Goal: Obtain resource: Download file/media

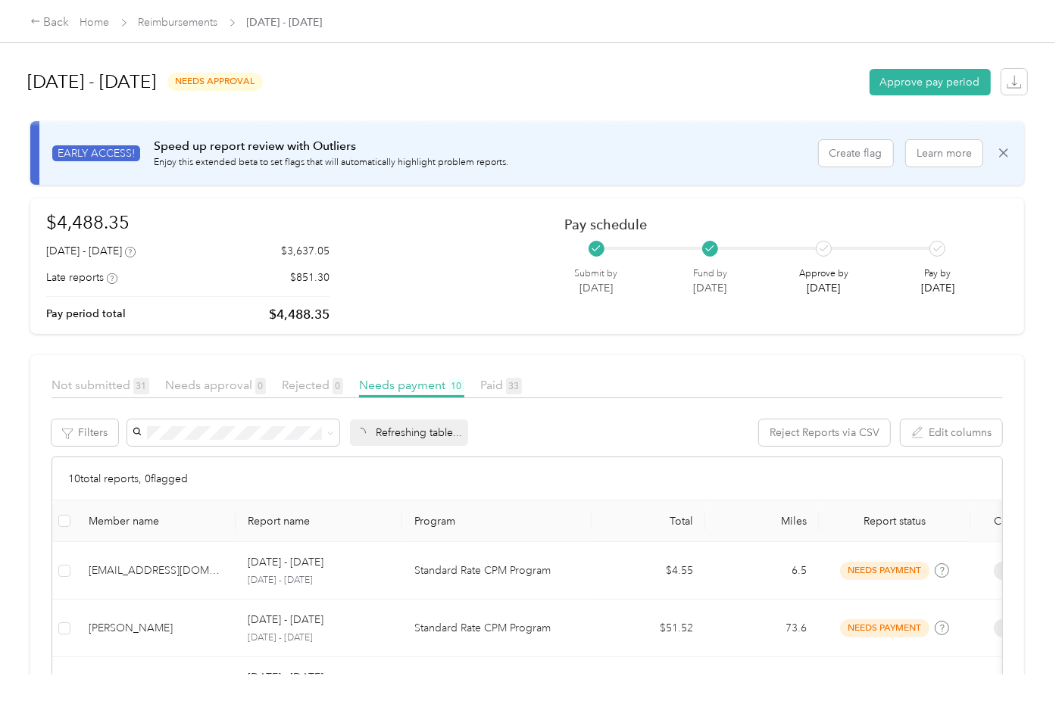
scroll to position [533, 0]
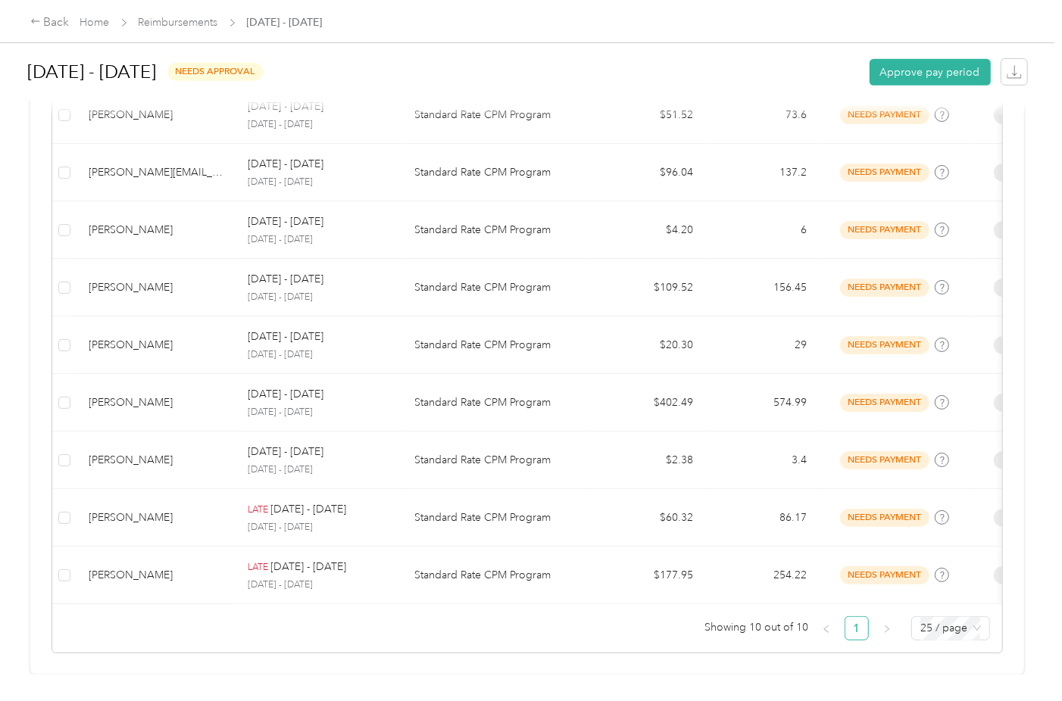
click at [457, 94] on div "[DATE] - [DATE] needs approval Approve pay period" at bounding box center [527, 72] width 999 height 58
click at [475, 89] on div "[DATE] - [DATE] needs approval Approve pay period" at bounding box center [527, 72] width 999 height 58
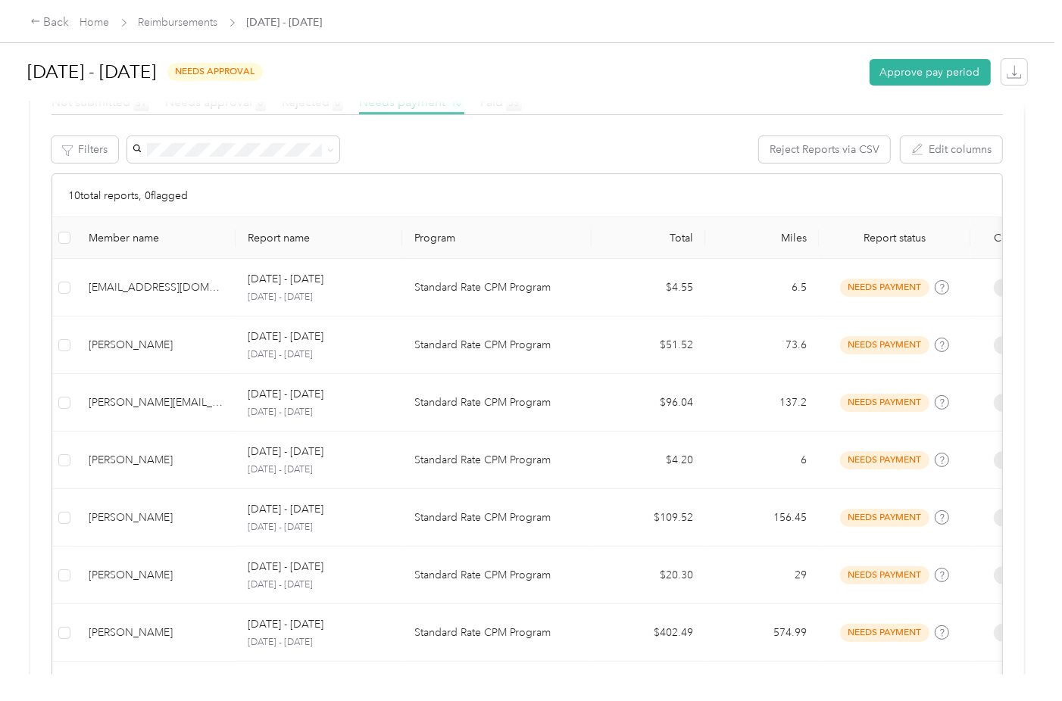
scroll to position [79, 0]
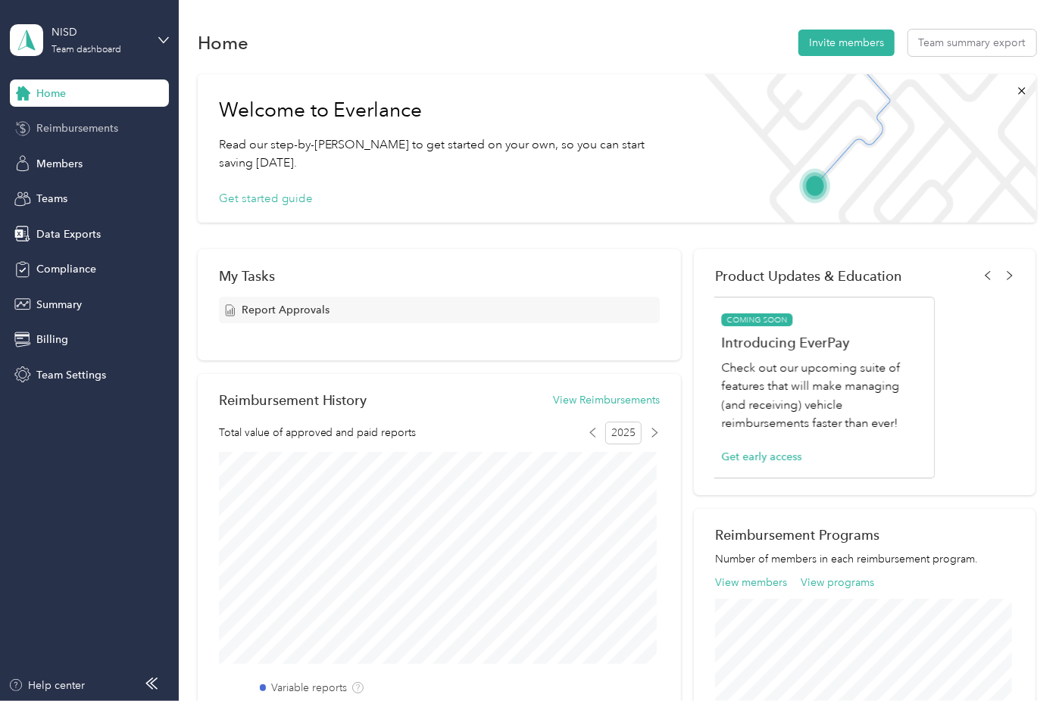
click at [63, 133] on span "Reimbursements" at bounding box center [77, 128] width 82 height 16
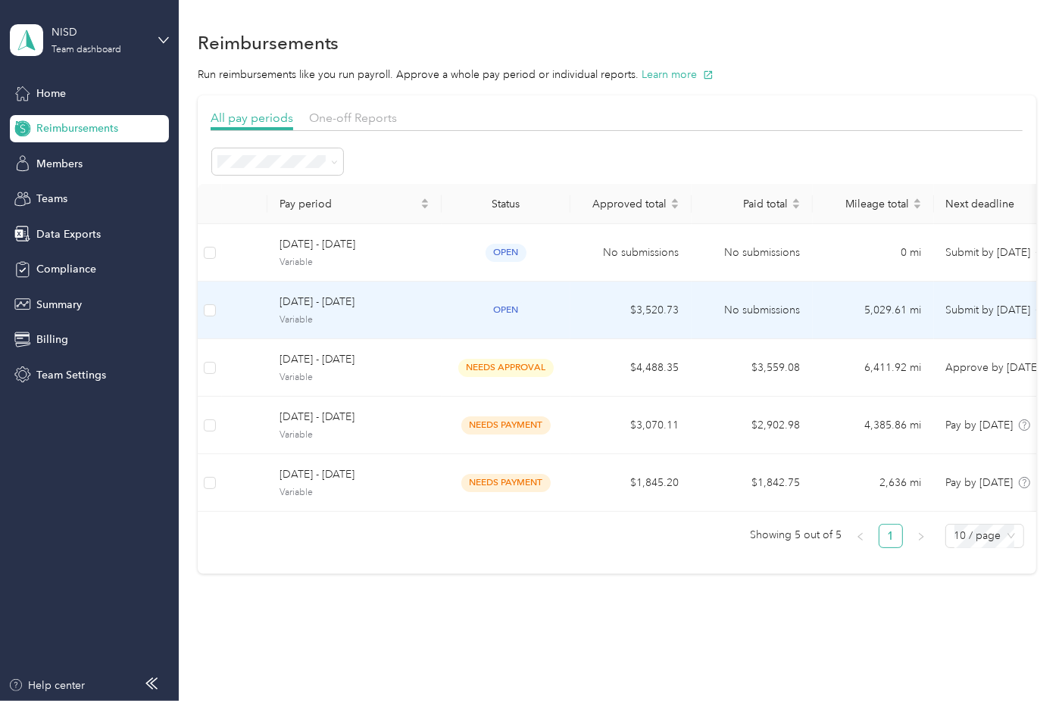
click at [504, 310] on span "open" at bounding box center [505, 309] width 41 height 17
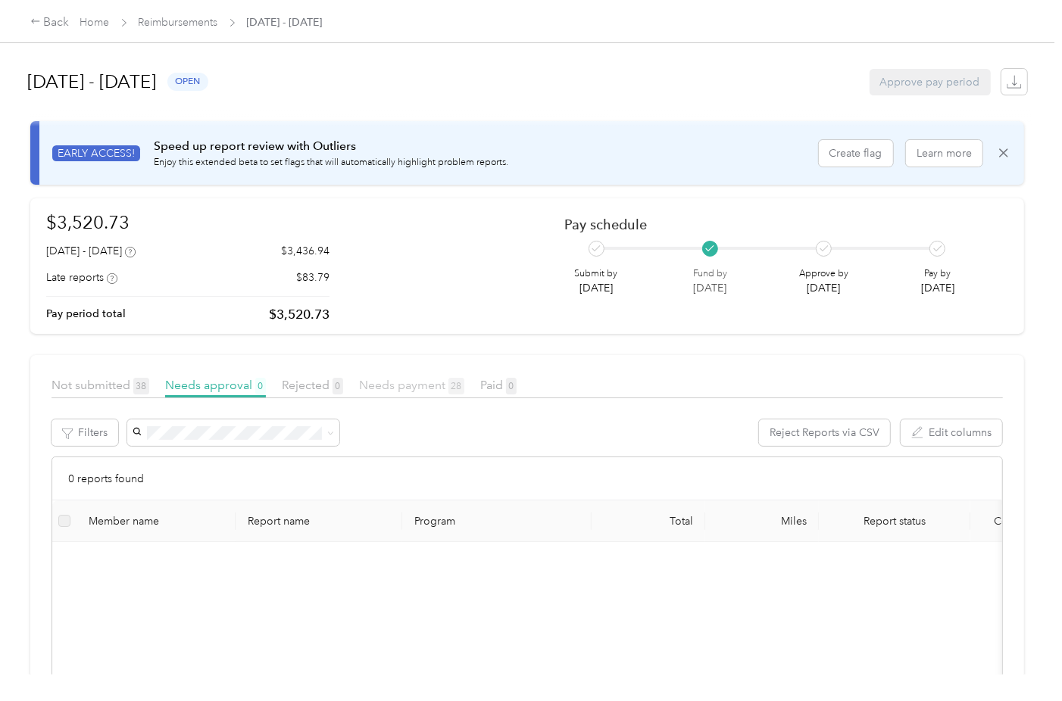
click at [416, 381] on span "Needs payment 28" at bounding box center [411, 385] width 105 height 14
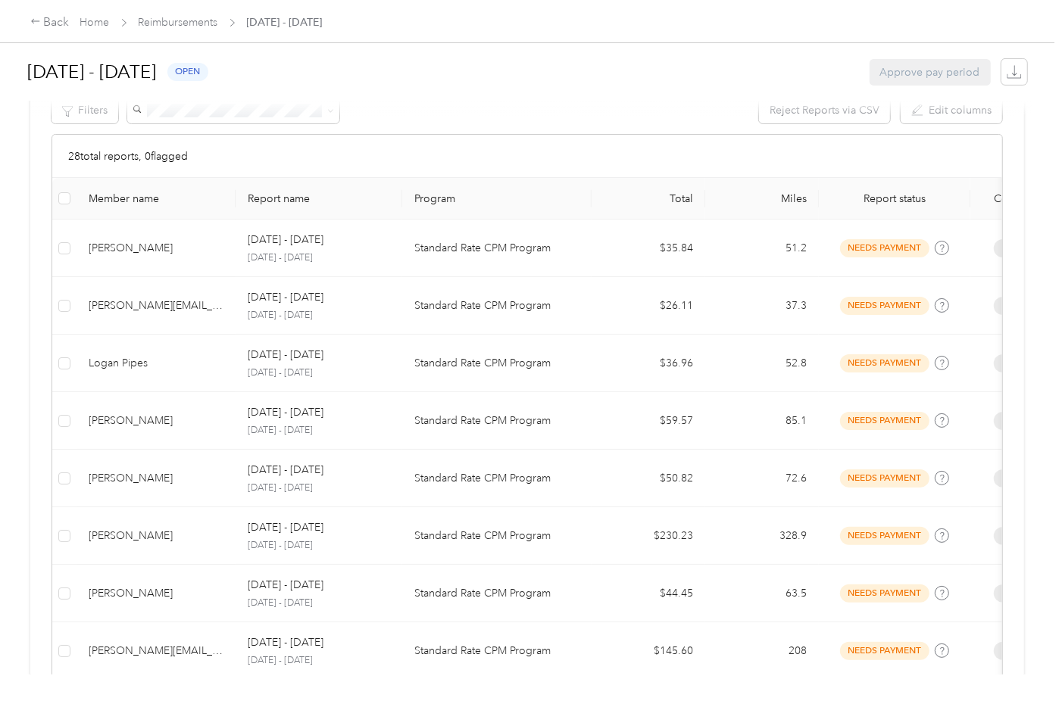
scroll to position [378, 0]
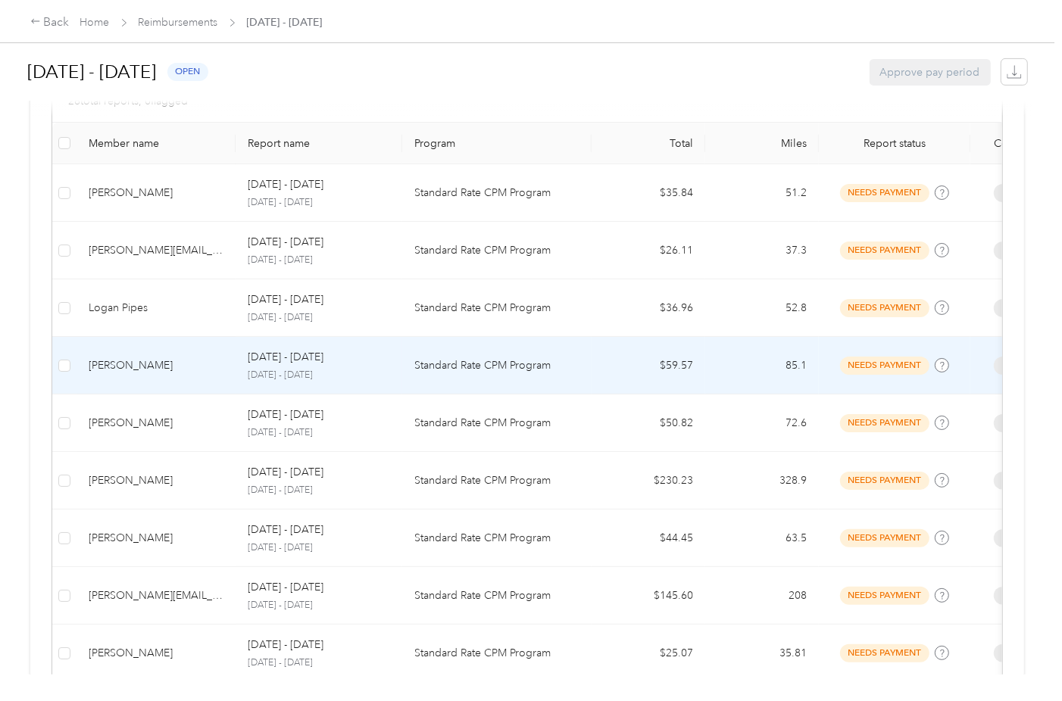
click at [143, 366] on div "[PERSON_NAME]" at bounding box center [156, 365] width 135 height 17
click at [143, 700] on div at bounding box center [527, 701] width 1054 height 0
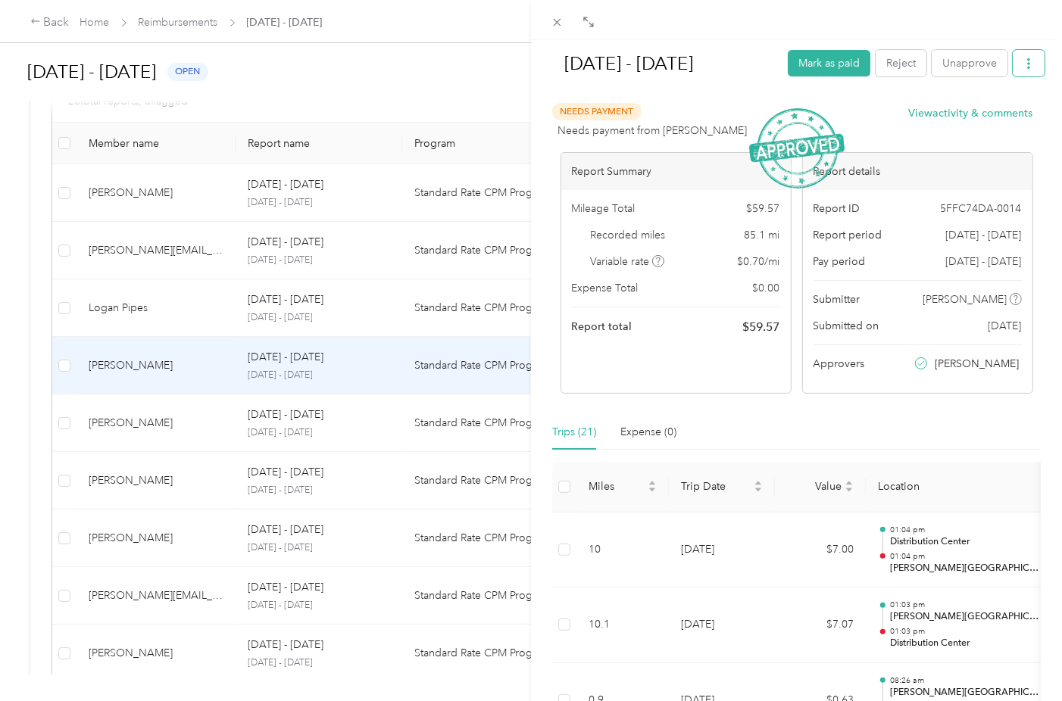
click at [1024, 64] on button "button" at bounding box center [1028, 63] width 32 height 27
click at [989, 126] on li "Download" at bounding box center [977, 118] width 111 height 27
click at [957, 119] on span "Download" at bounding box center [974, 119] width 50 height 16
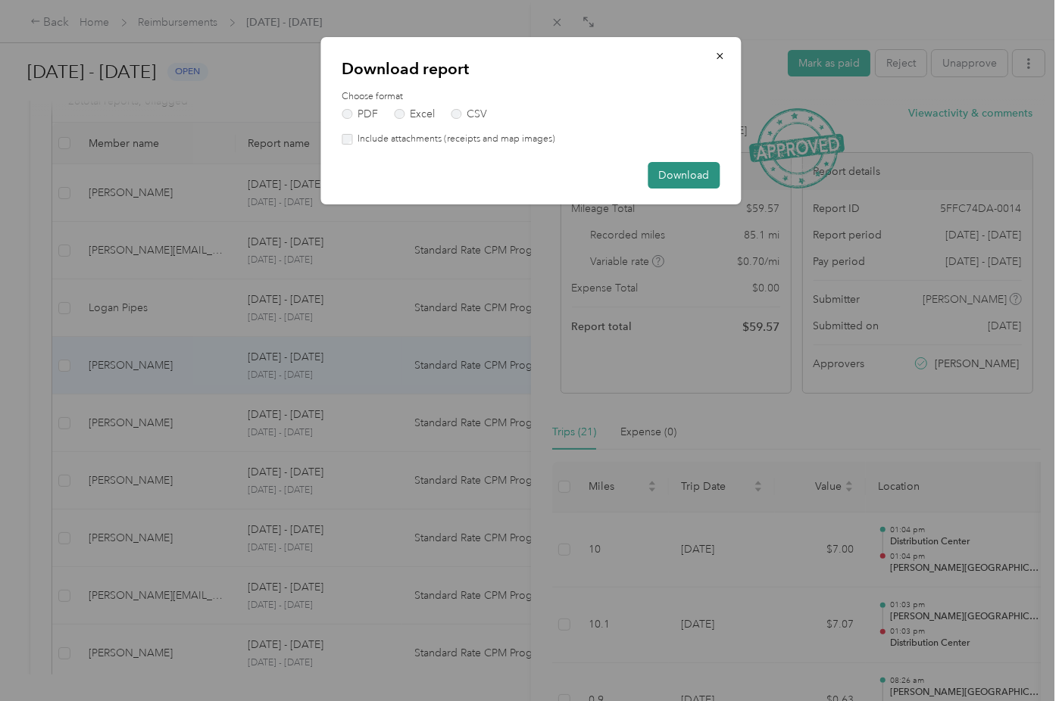
click at [688, 164] on button "Download" at bounding box center [684, 175] width 72 height 27
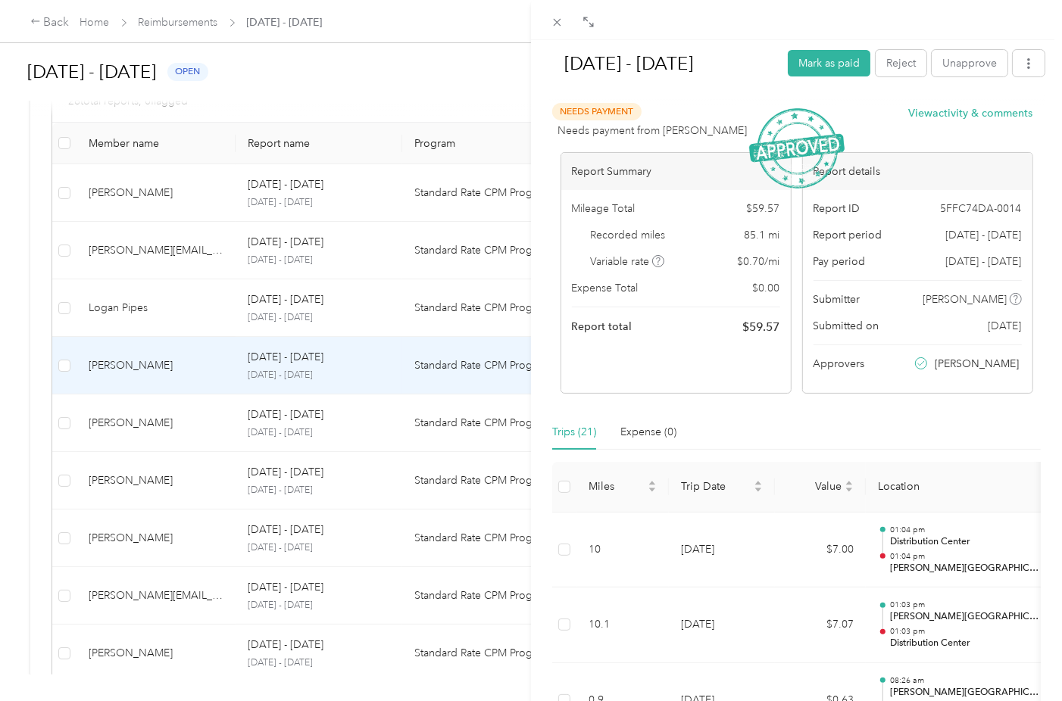
click at [177, 477] on div "[DATE] - [DATE] Mark as paid Reject Unapprove Needs Payment Needs payment from …" at bounding box center [531, 350] width 1062 height 701
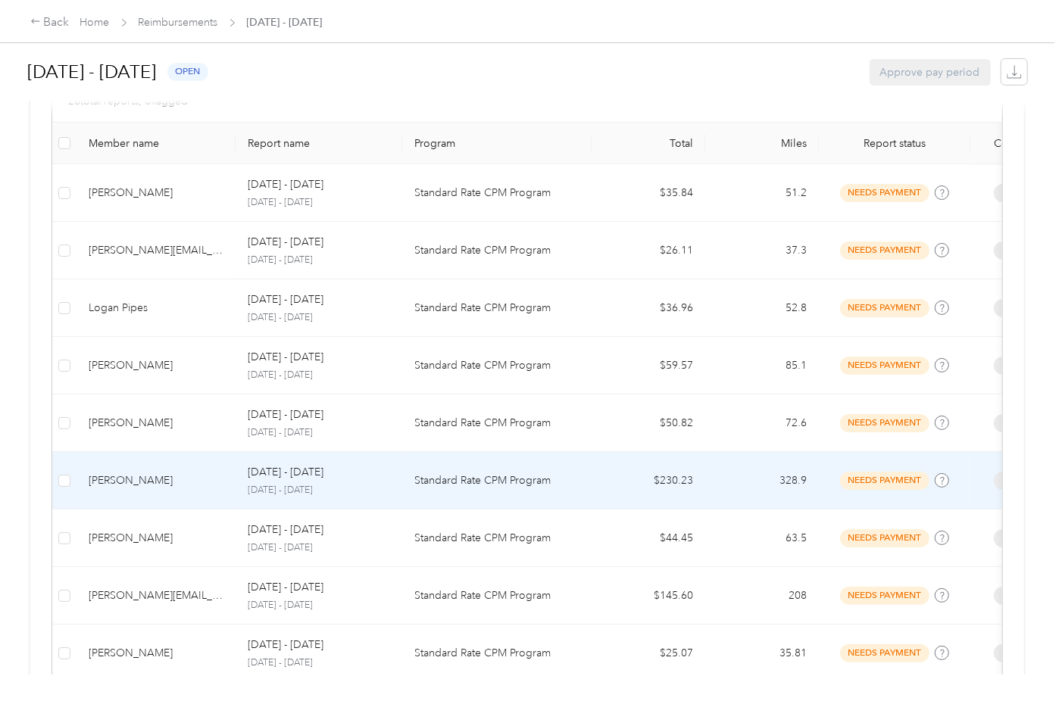
click at [133, 477] on div "[PERSON_NAME]" at bounding box center [156, 480] width 135 height 17
click at [133, 700] on div at bounding box center [527, 701] width 1054 height 0
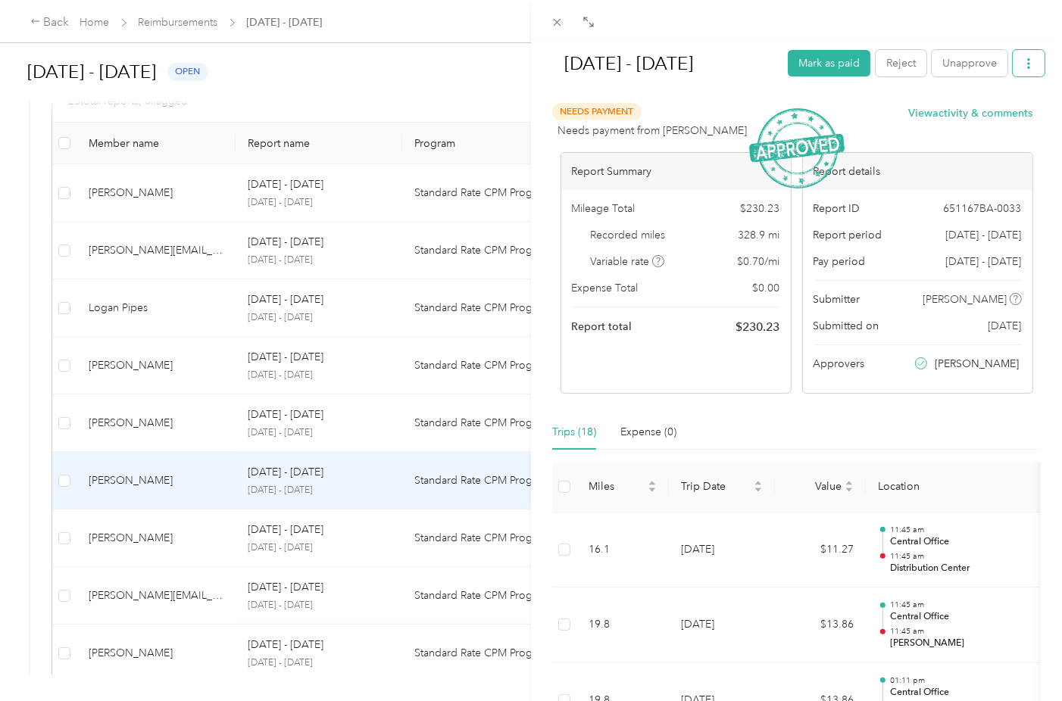
click at [1023, 65] on icon "button" at bounding box center [1028, 63] width 11 height 11
click at [993, 114] on span "Download" at bounding box center [974, 119] width 50 height 16
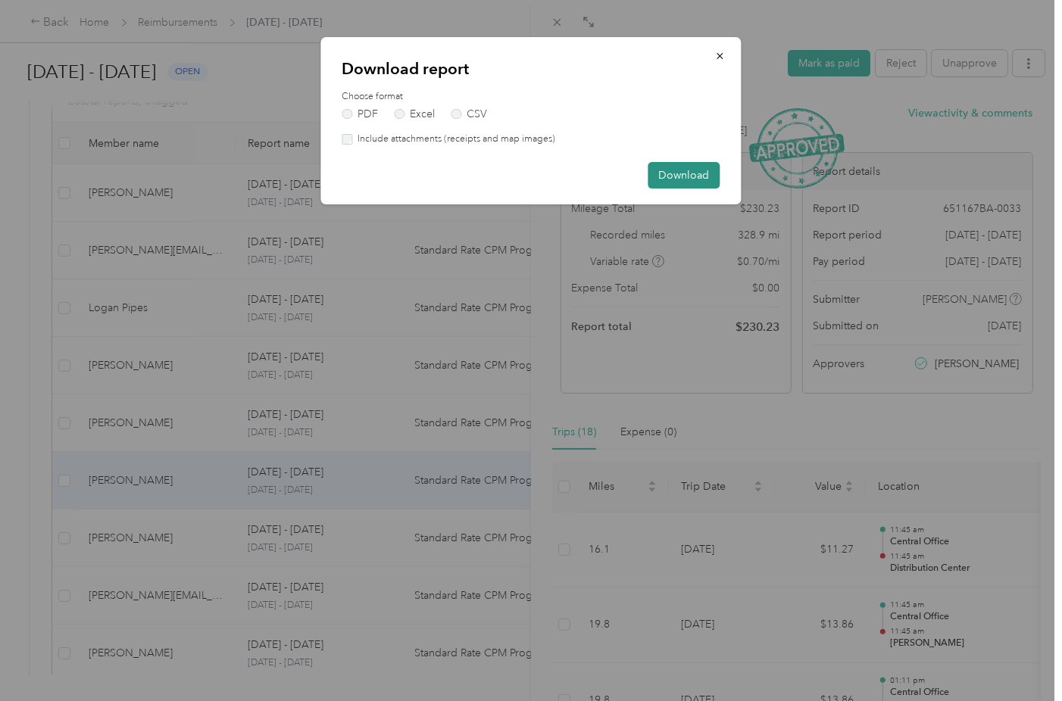
click at [688, 175] on button "Download" at bounding box center [684, 175] width 72 height 27
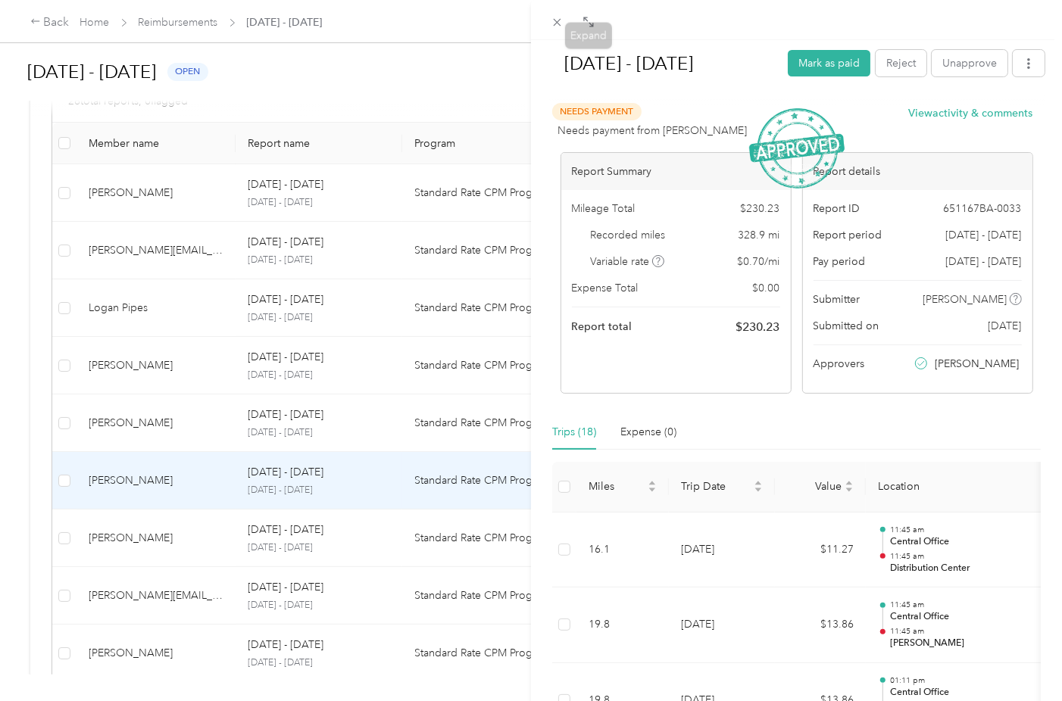
click at [553, 23] on icon at bounding box center [556, 22] width 13 height 13
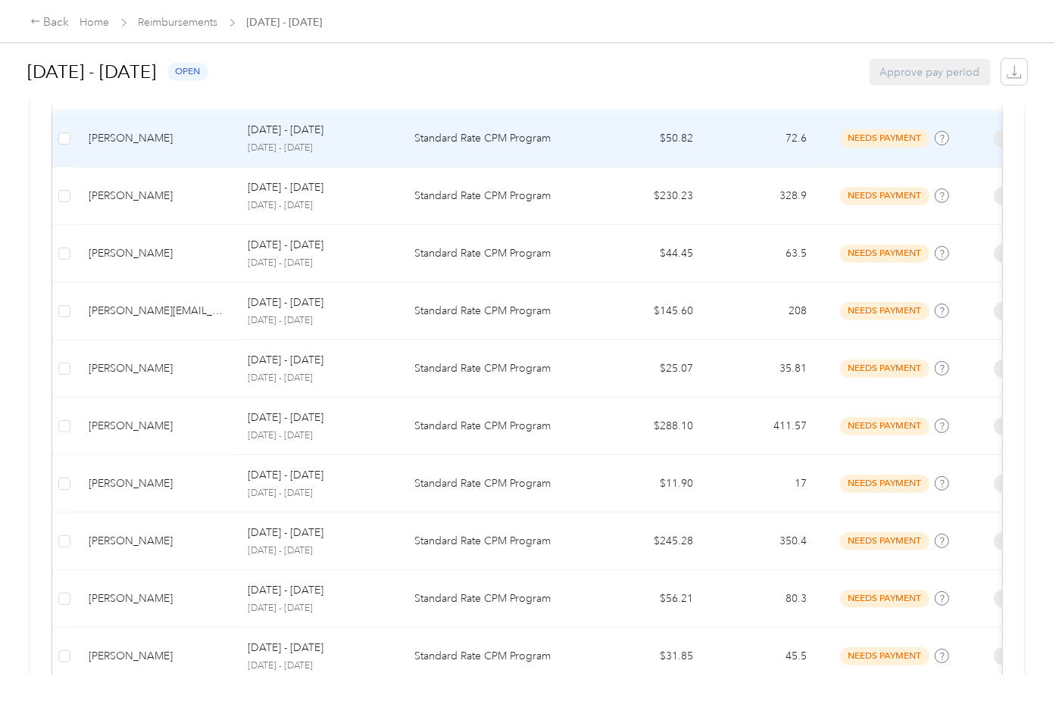
scroll to position [681, 0]
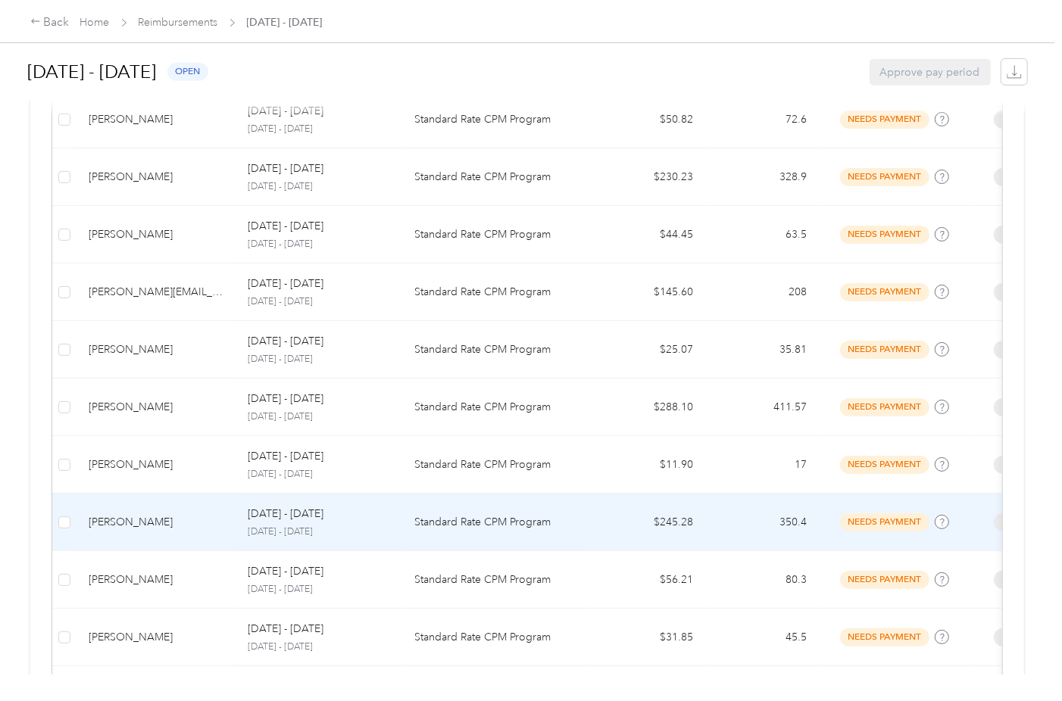
click at [167, 533] on td "[PERSON_NAME]" at bounding box center [155, 523] width 159 height 58
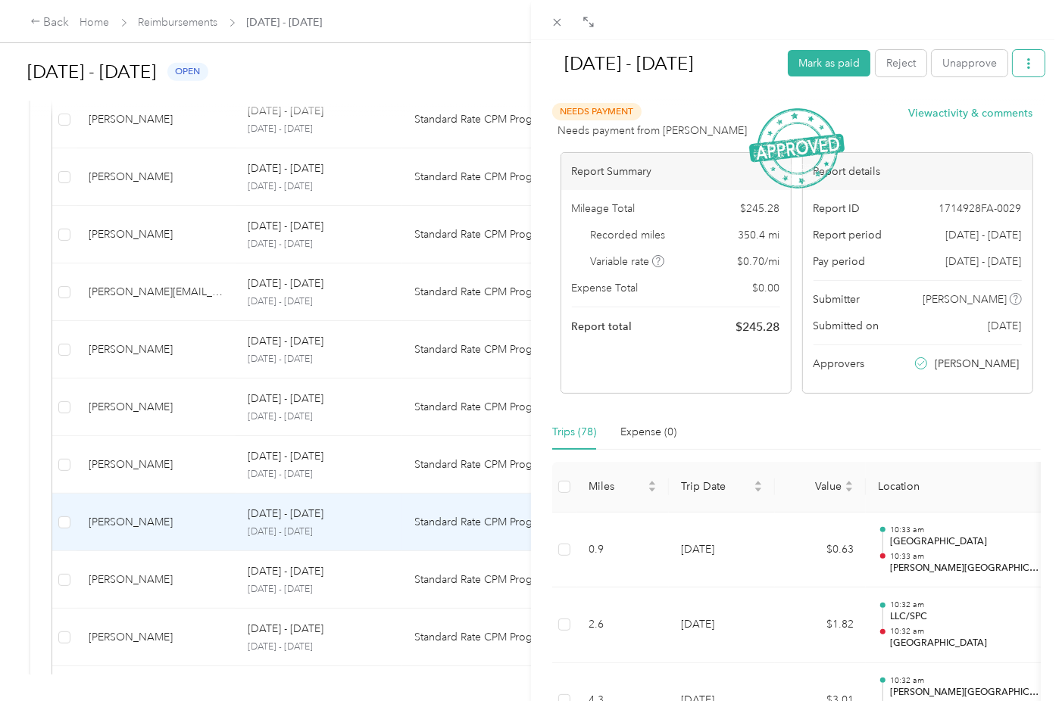
click at [1023, 64] on icon "button" at bounding box center [1028, 63] width 11 height 11
click at [987, 119] on span "Download" at bounding box center [974, 119] width 50 height 16
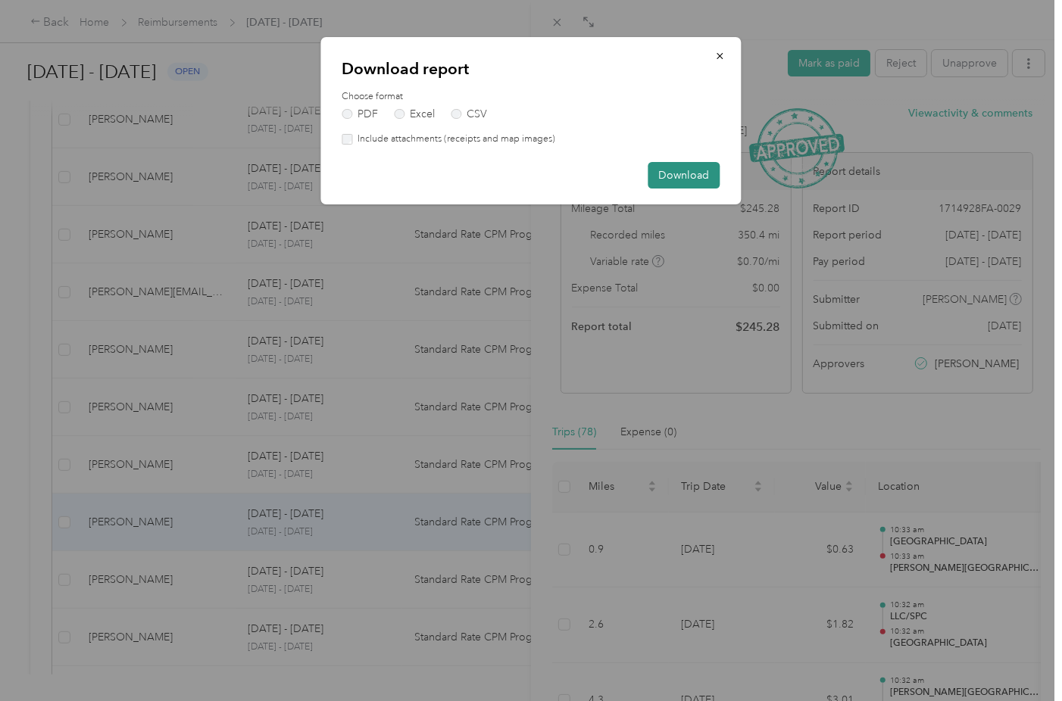
click at [690, 173] on button "Download" at bounding box center [684, 175] width 72 height 27
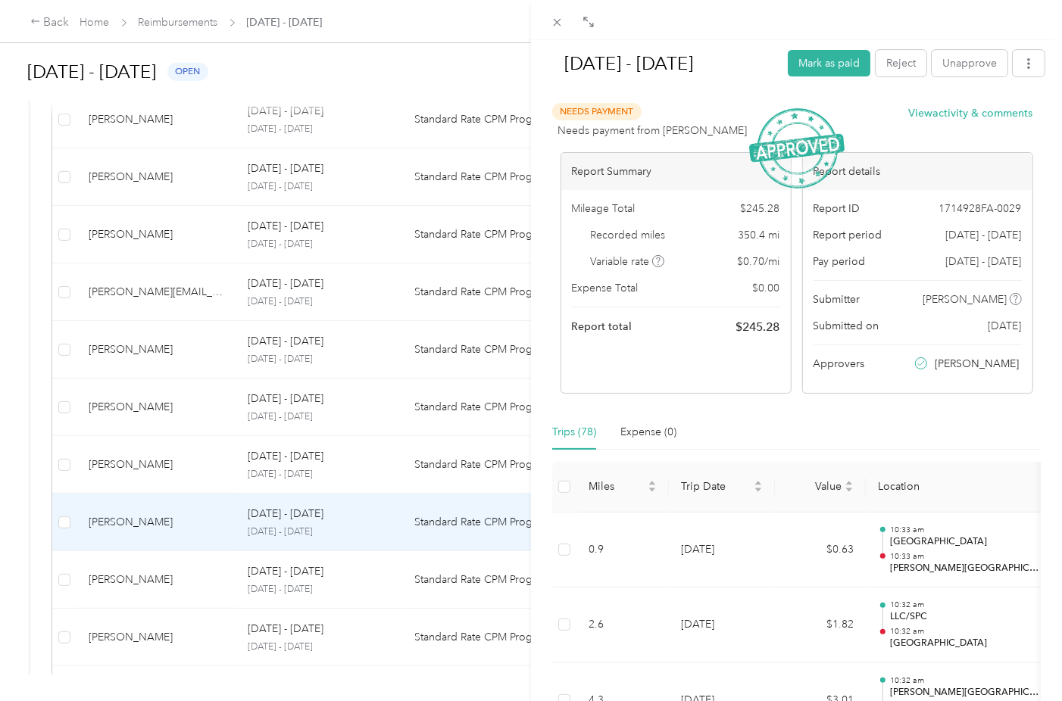
click at [109, 572] on div "[DATE] - [DATE] Mark as paid Reject Unapprove Needs Payment Needs payment from …" at bounding box center [531, 350] width 1062 height 701
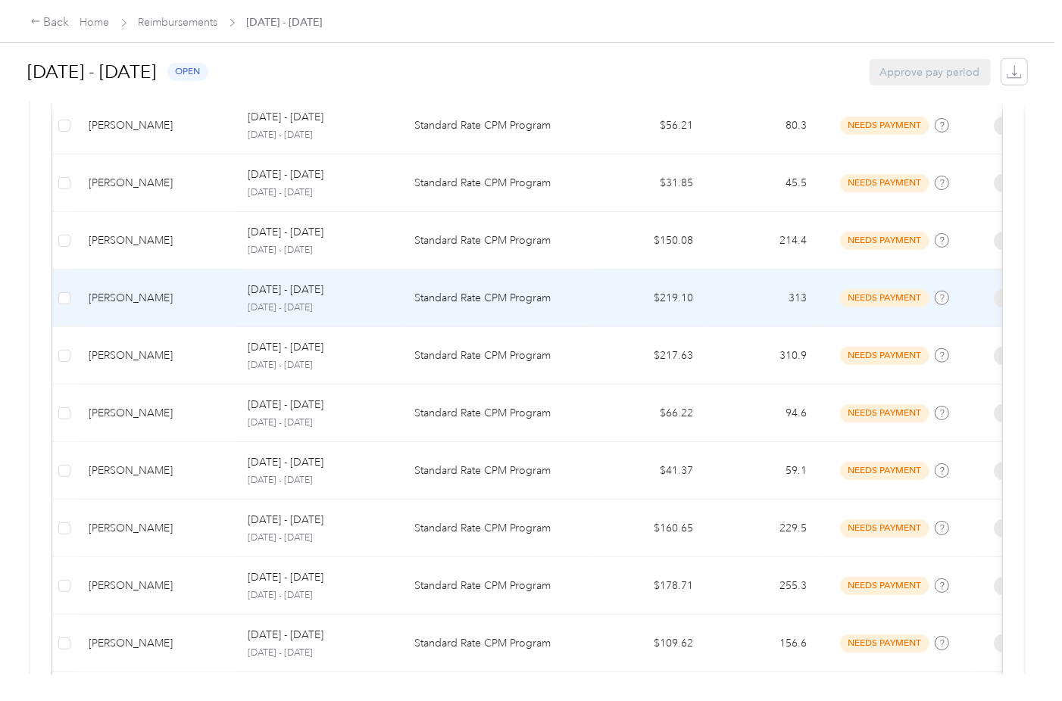
scroll to position [1211, 0]
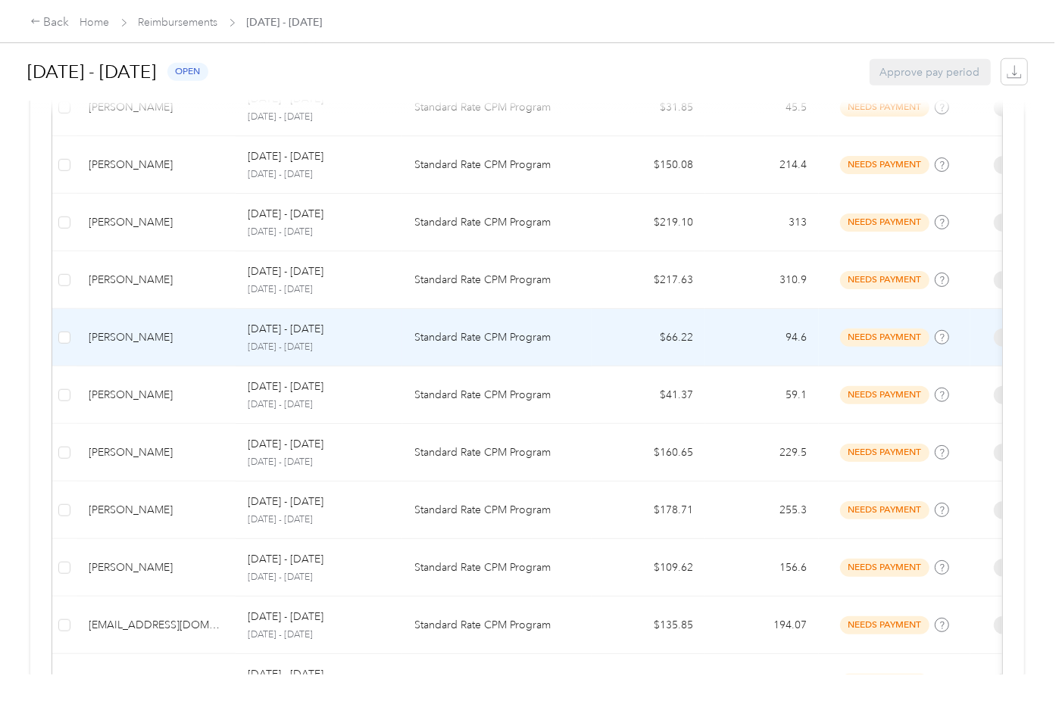
click at [146, 323] on td "[PERSON_NAME]" at bounding box center [155, 338] width 159 height 58
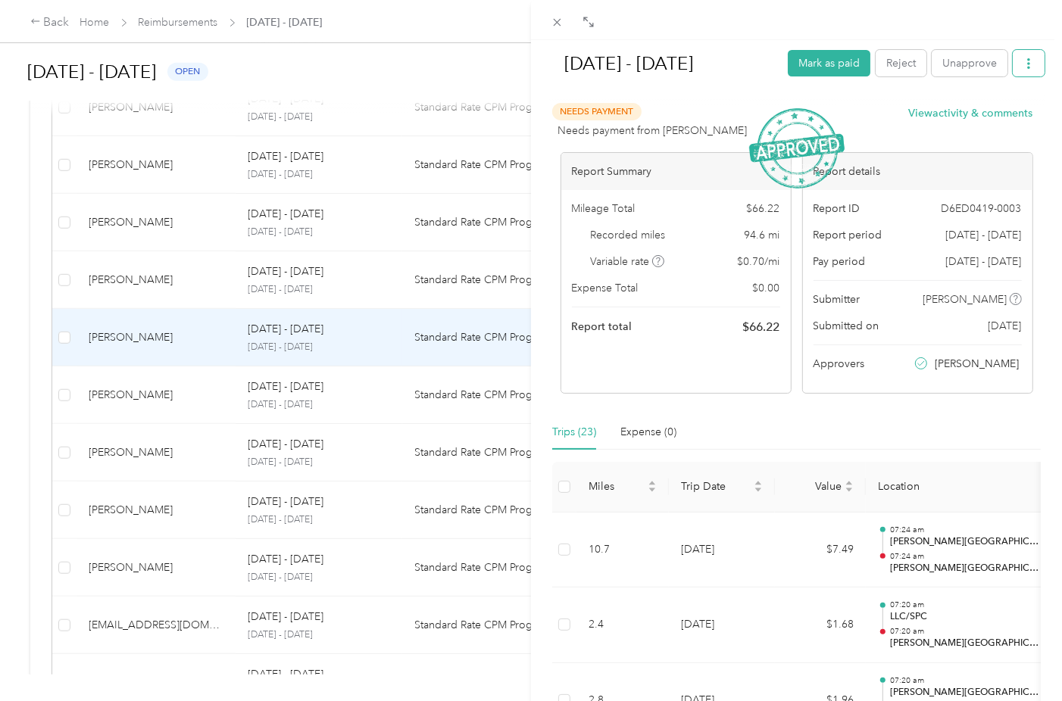
click at [1023, 62] on icon "button" at bounding box center [1028, 63] width 11 height 11
click at [994, 115] on span "Download" at bounding box center [974, 119] width 50 height 16
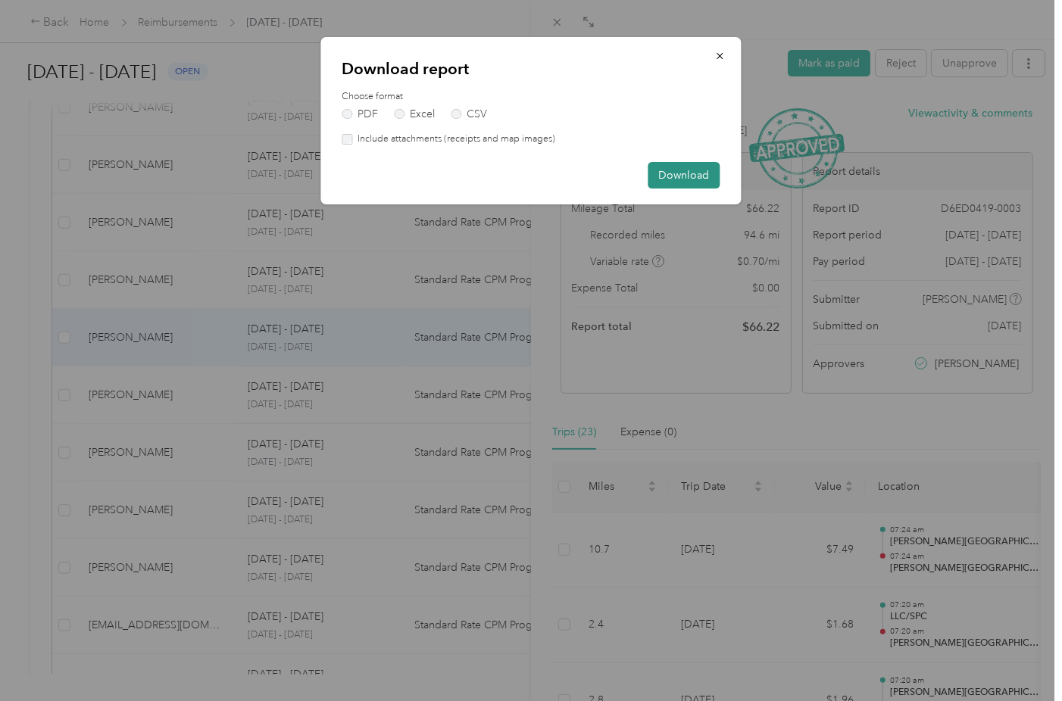
click at [693, 171] on button "Download" at bounding box center [684, 175] width 72 height 27
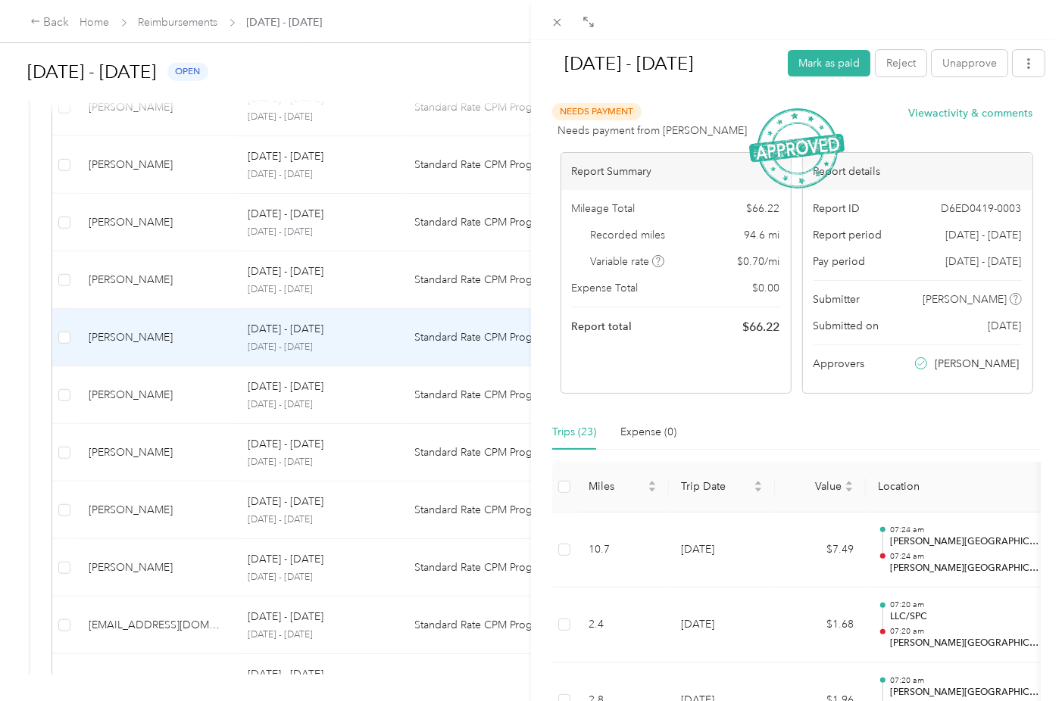
click at [130, 557] on div "[DATE] - [DATE] Mark as paid Reject Unapprove Needs Payment Needs payment from …" at bounding box center [531, 350] width 1062 height 701
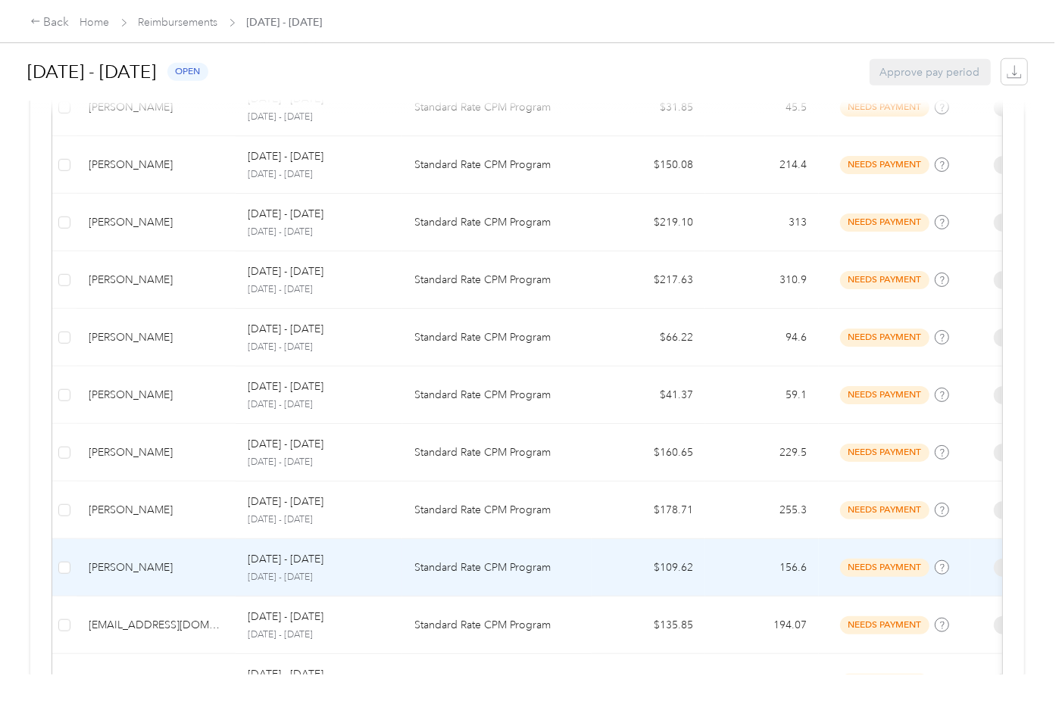
click at [130, 560] on div "[PERSON_NAME]" at bounding box center [156, 568] width 135 height 17
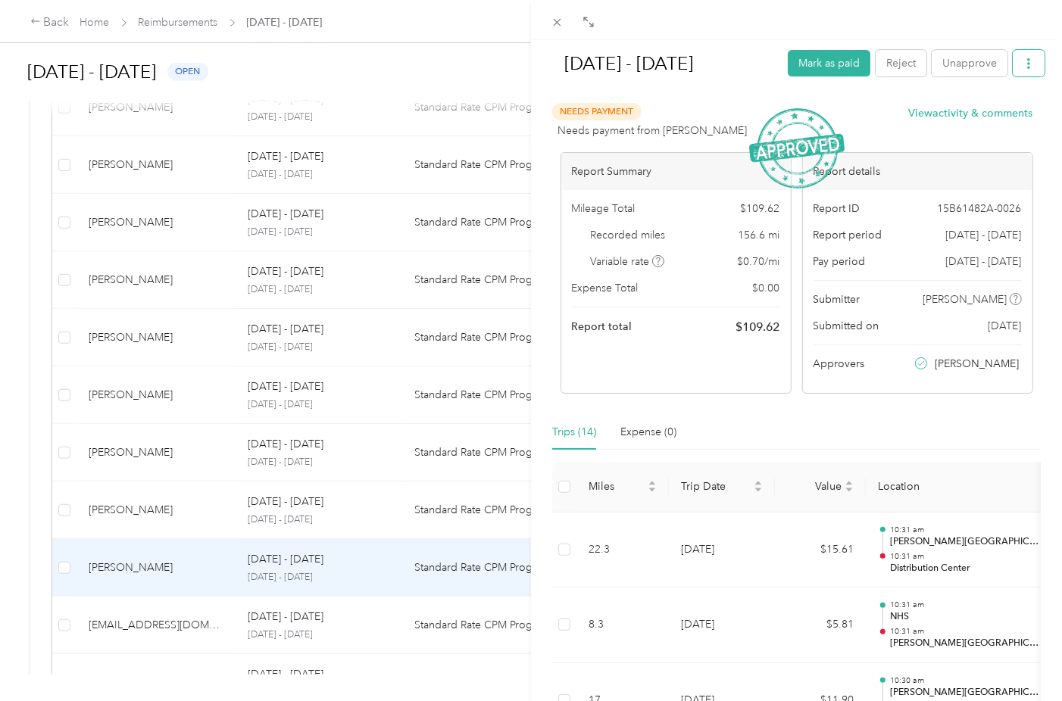
click at [1023, 65] on icon "button" at bounding box center [1028, 63] width 11 height 11
click at [1005, 109] on li "Download" at bounding box center [977, 118] width 111 height 27
click at [989, 121] on span "Download" at bounding box center [974, 119] width 50 height 16
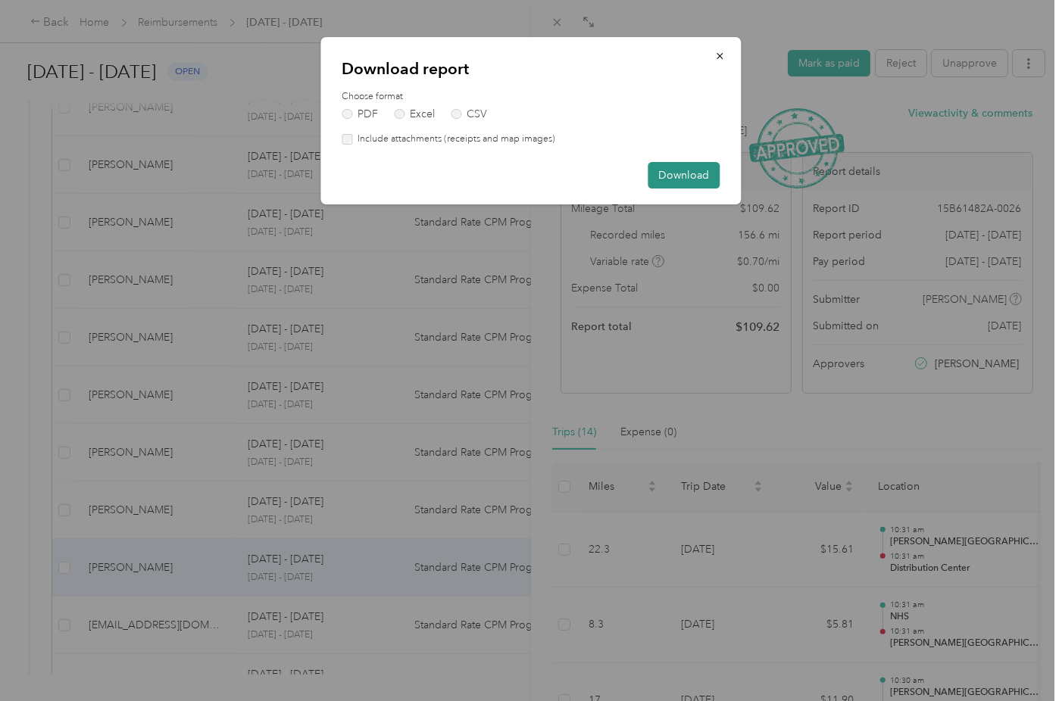
click at [686, 173] on button "Download" at bounding box center [684, 175] width 72 height 27
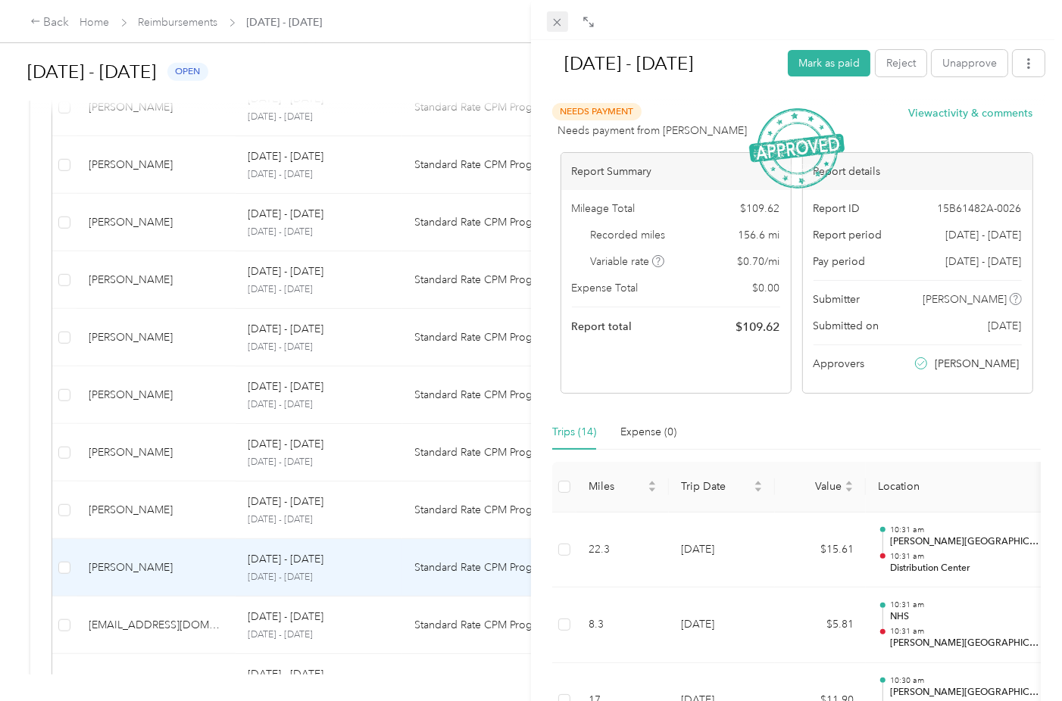
drag, startPoint x: 552, startPoint y: 20, endPoint x: 521, endPoint y: 110, distance: 94.6
click at [551, 20] on icon at bounding box center [556, 22] width 13 height 13
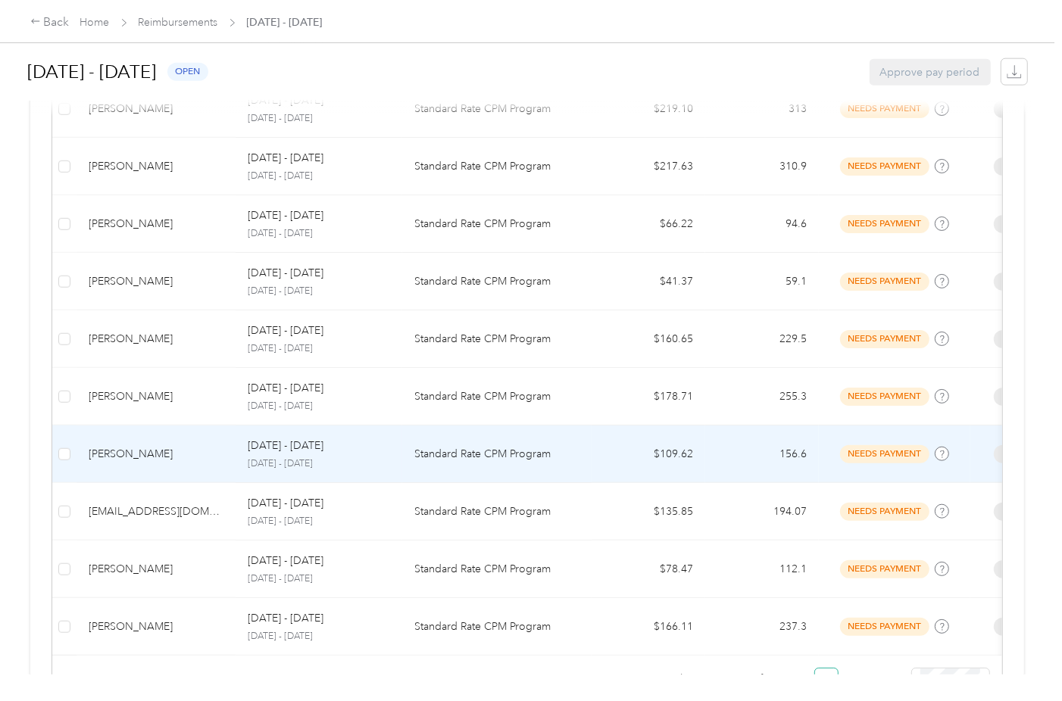
scroll to position [1393, 0]
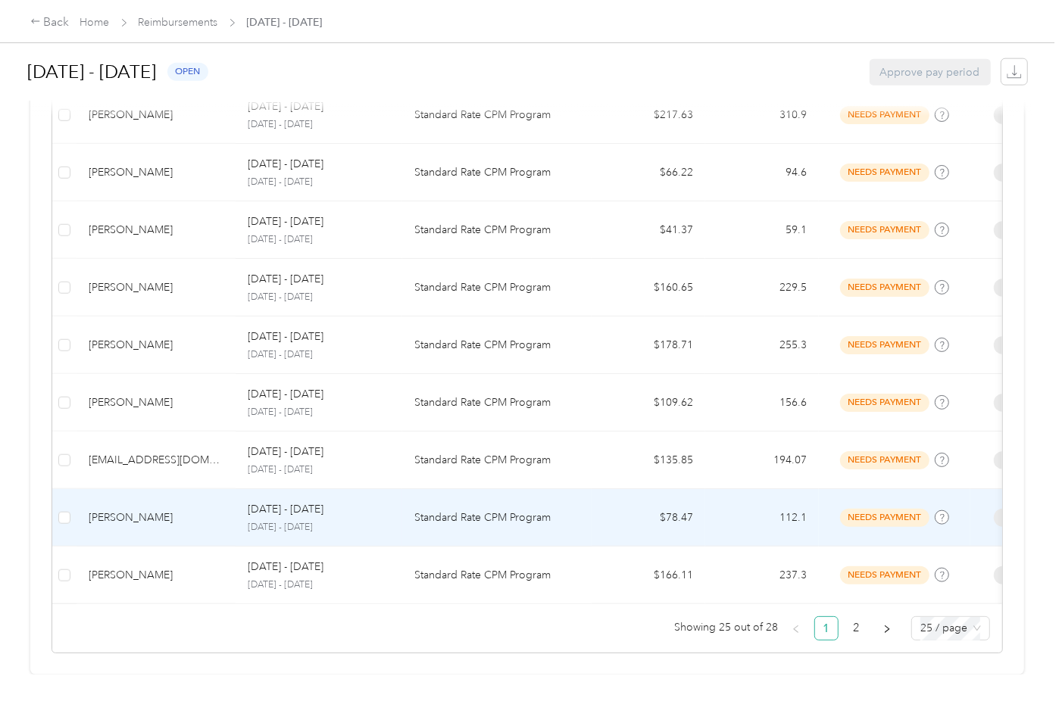
click at [181, 510] on div "[PERSON_NAME]" at bounding box center [156, 518] width 135 height 17
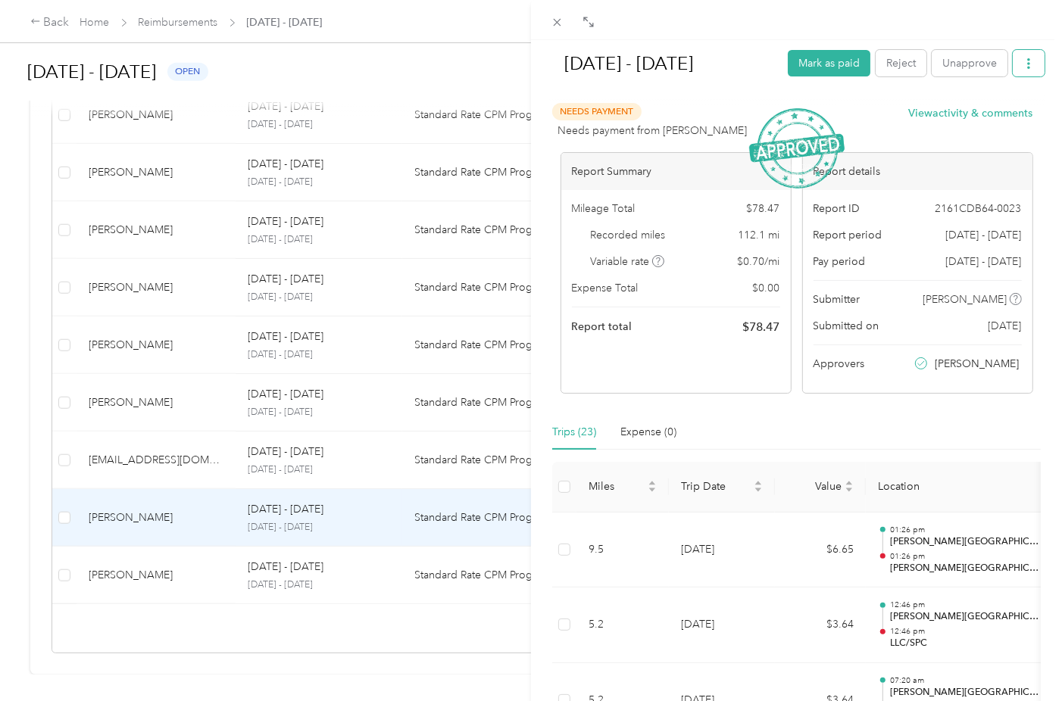
click at [1023, 62] on icon "button" at bounding box center [1028, 63] width 11 height 11
click at [993, 119] on span "Download" at bounding box center [974, 119] width 50 height 16
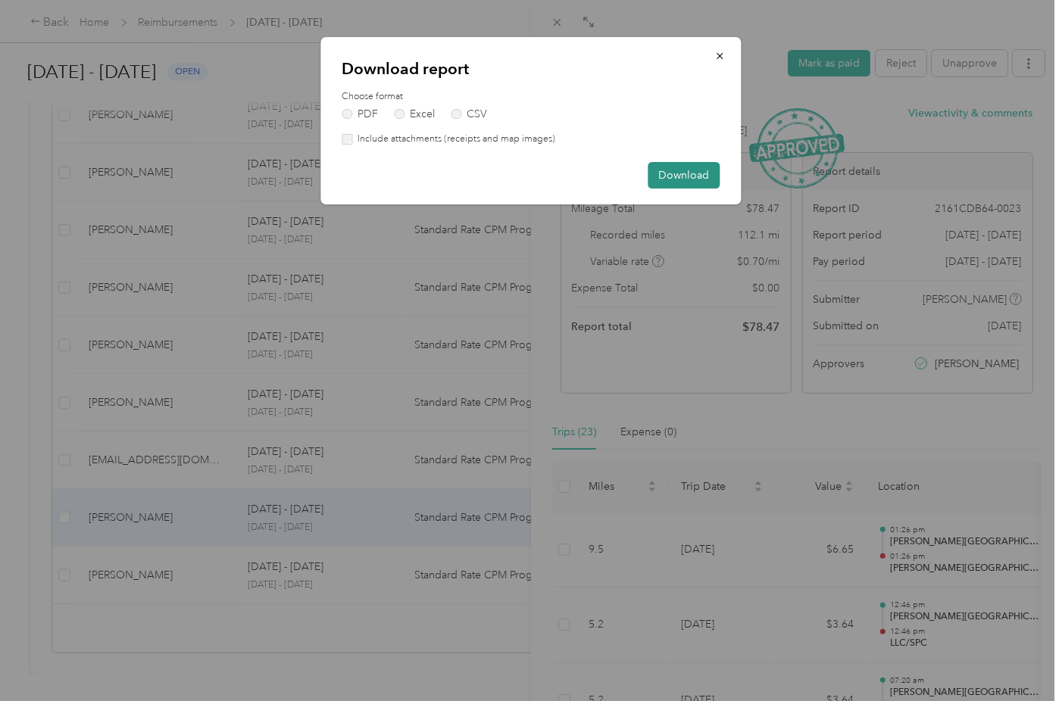
click at [650, 170] on button "Download" at bounding box center [684, 175] width 72 height 27
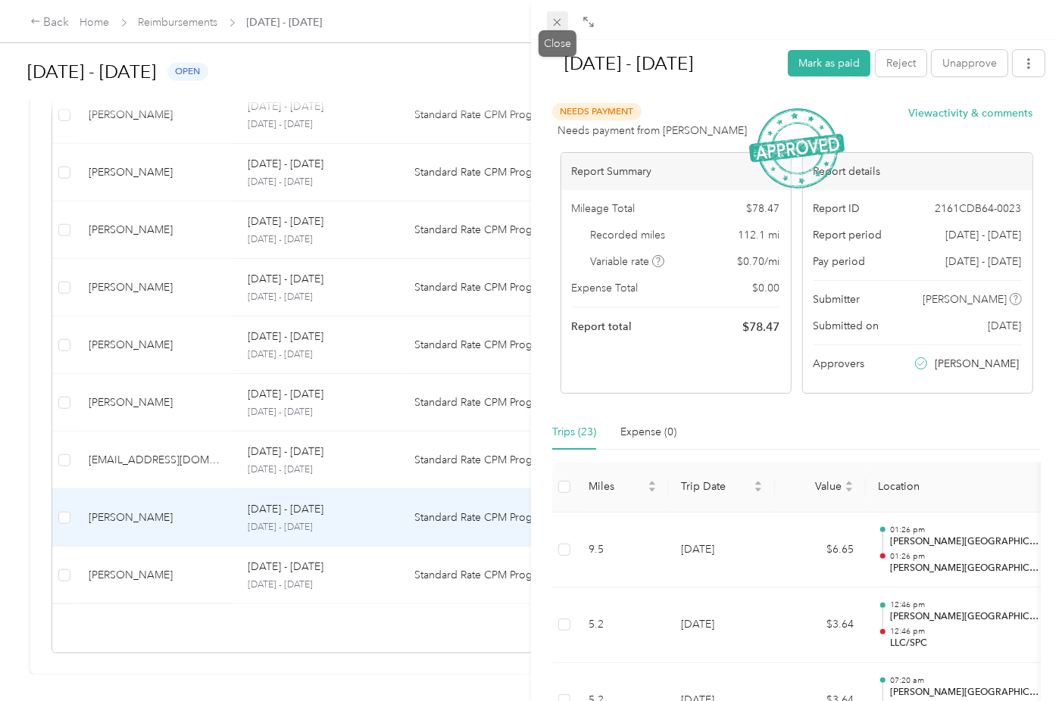
click at [559, 26] on icon at bounding box center [556, 22] width 13 height 13
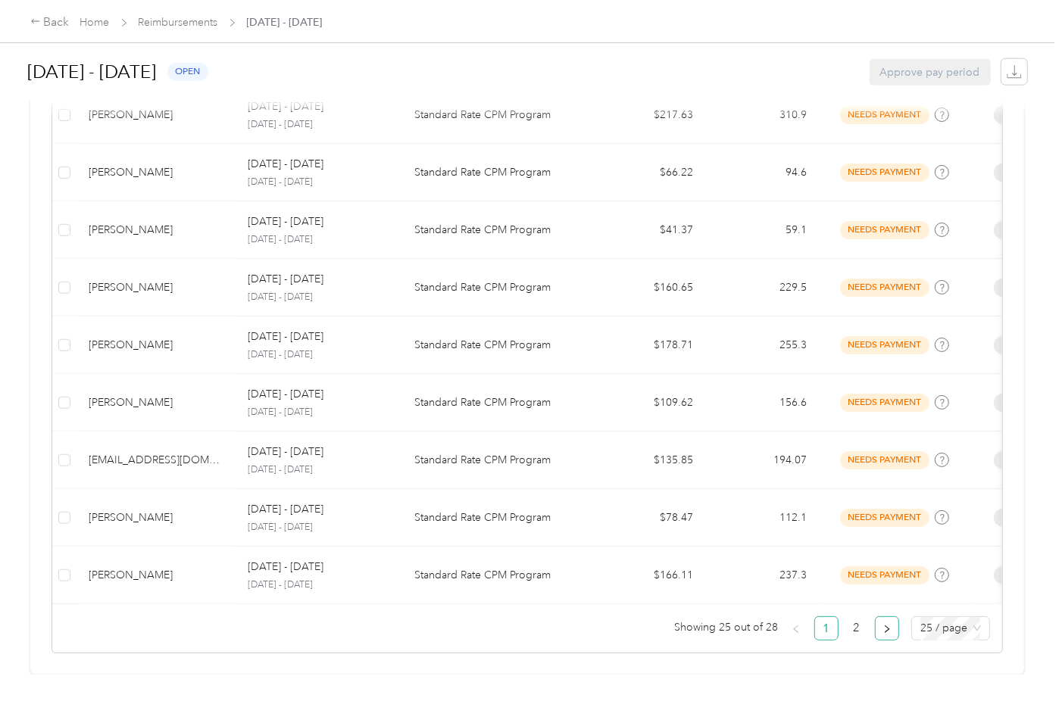
click at [886, 625] on icon "right" at bounding box center [886, 629] width 9 height 9
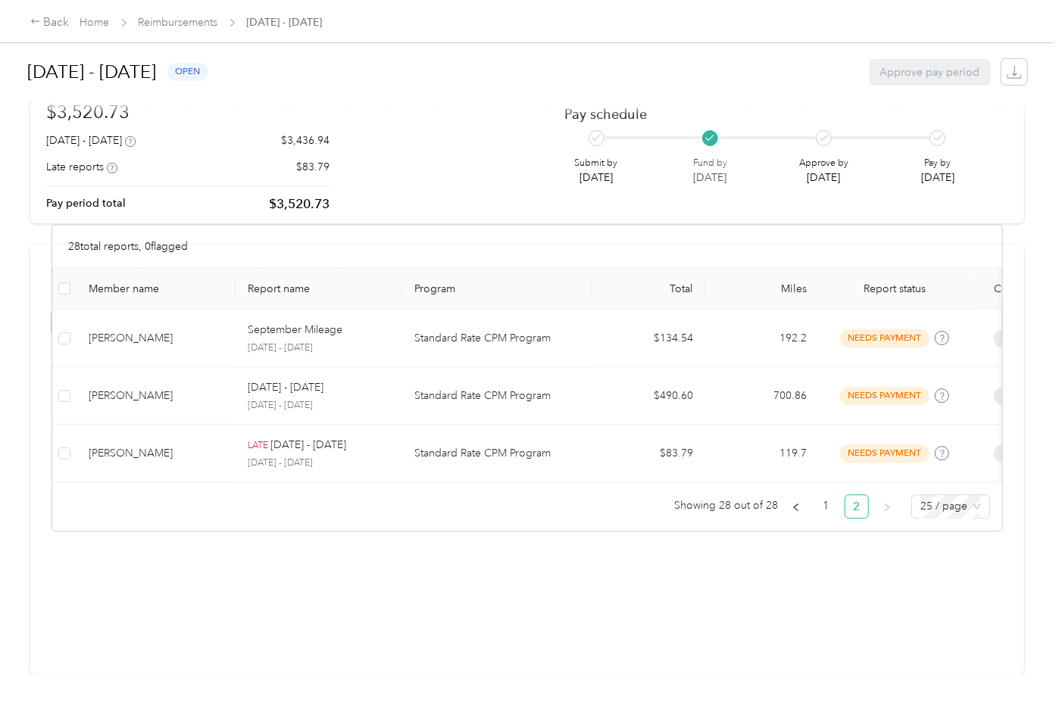
scroll to position [132, 0]
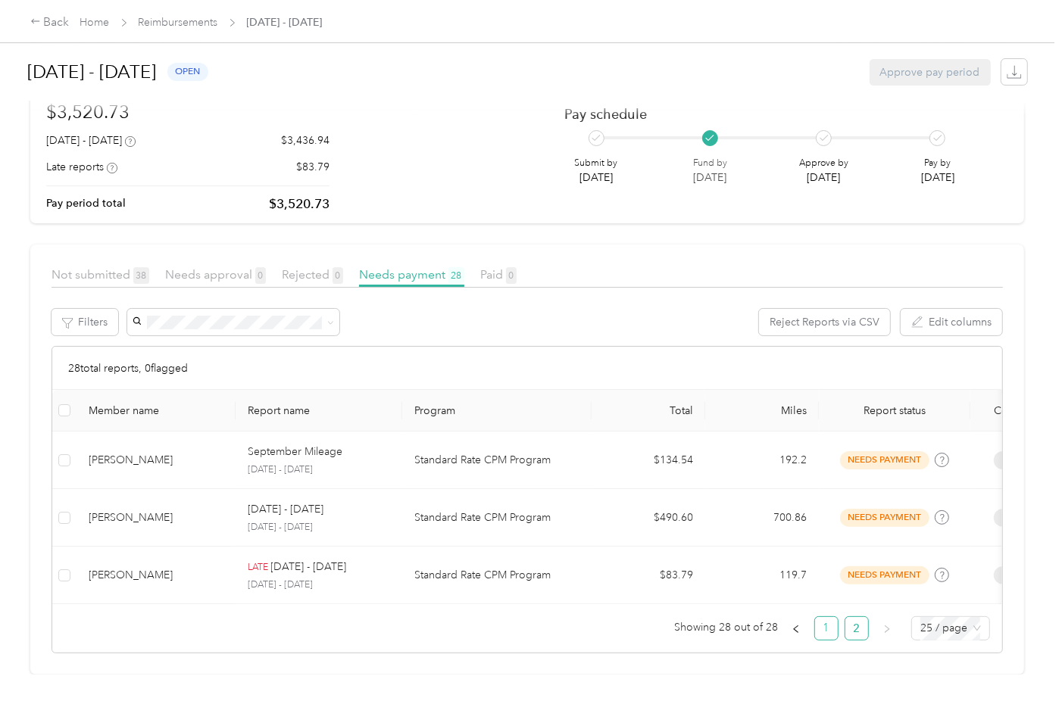
click at [828, 617] on link "1" at bounding box center [826, 628] width 23 height 23
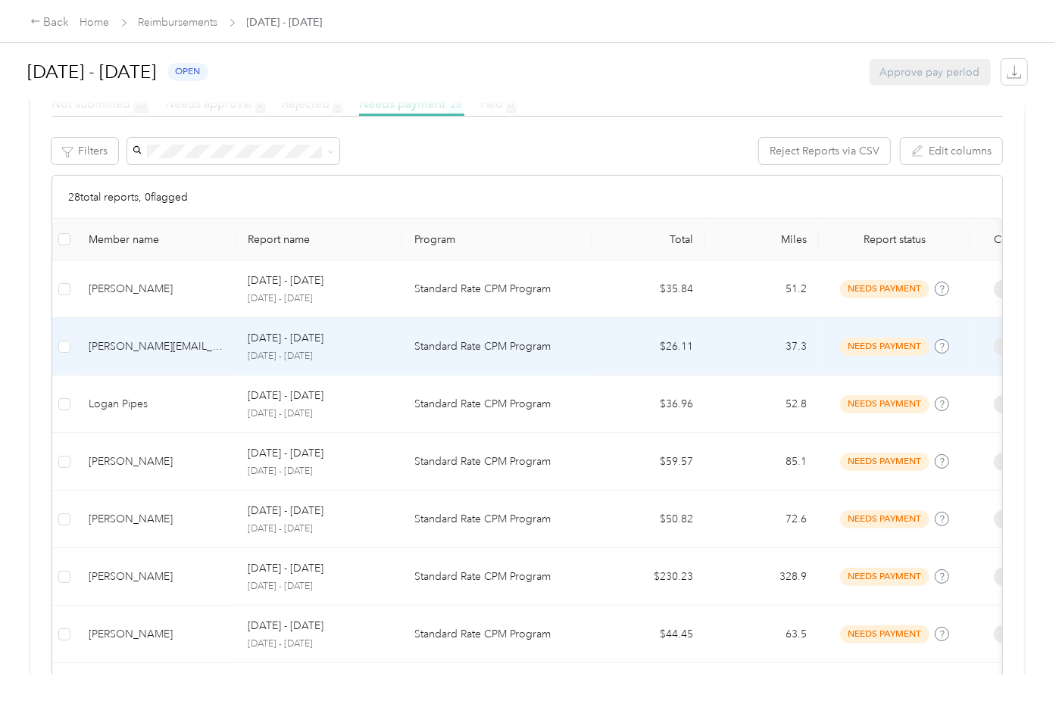
scroll to position [283, 0]
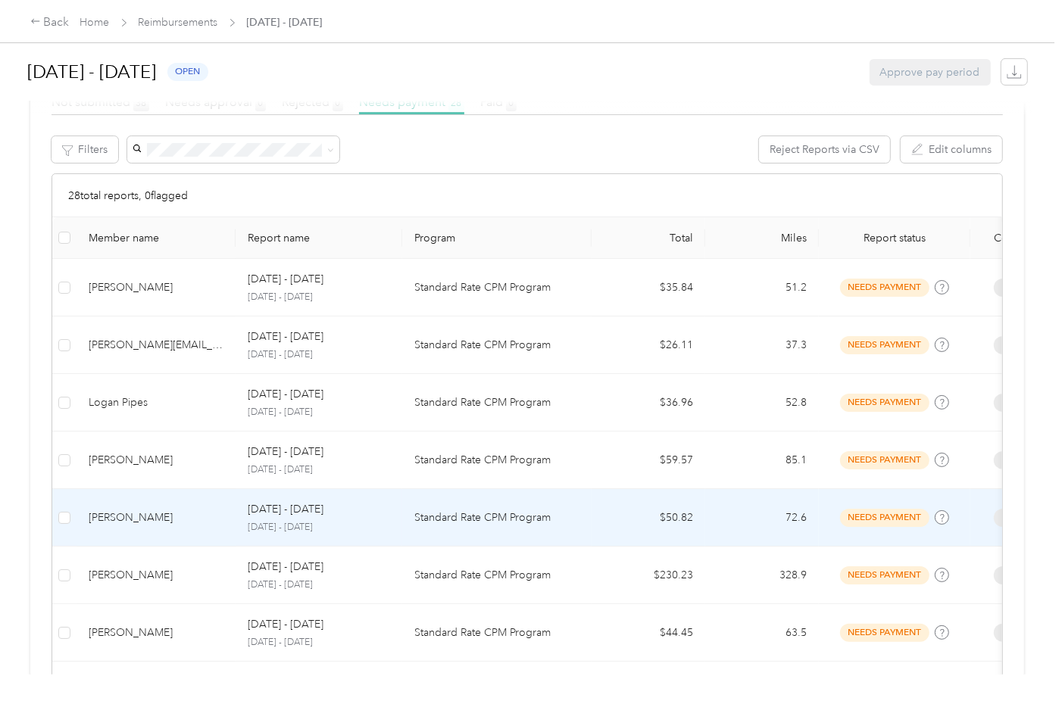
click at [197, 521] on div "[PERSON_NAME]" at bounding box center [156, 518] width 135 height 17
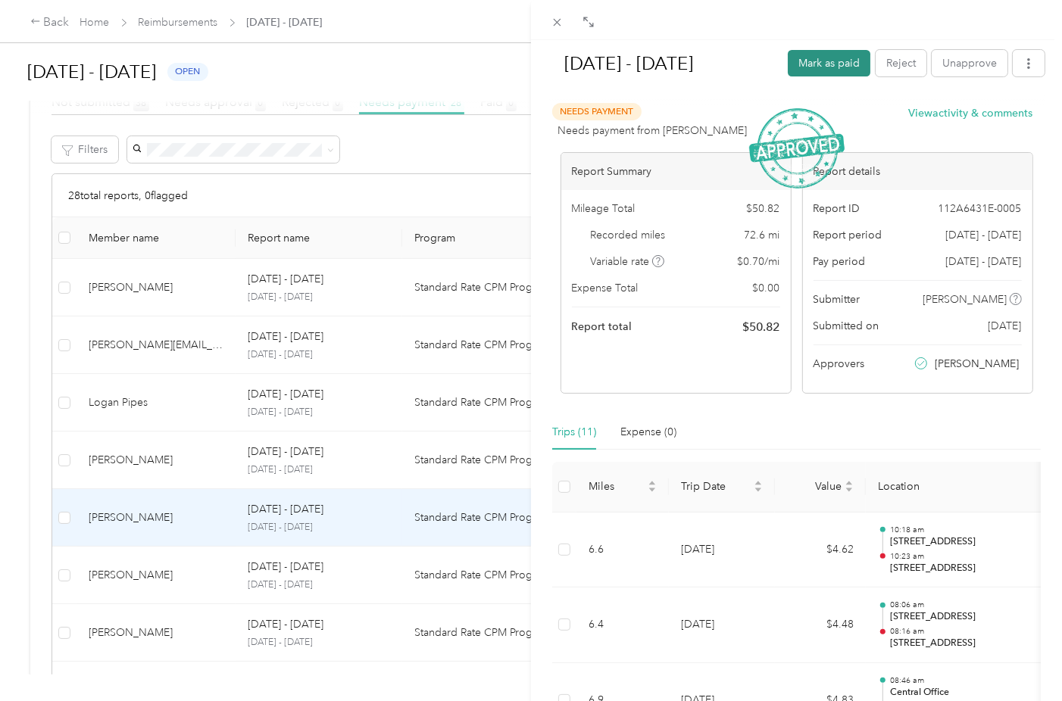
click at [831, 62] on button "Mark as paid" at bounding box center [828, 63] width 83 height 27
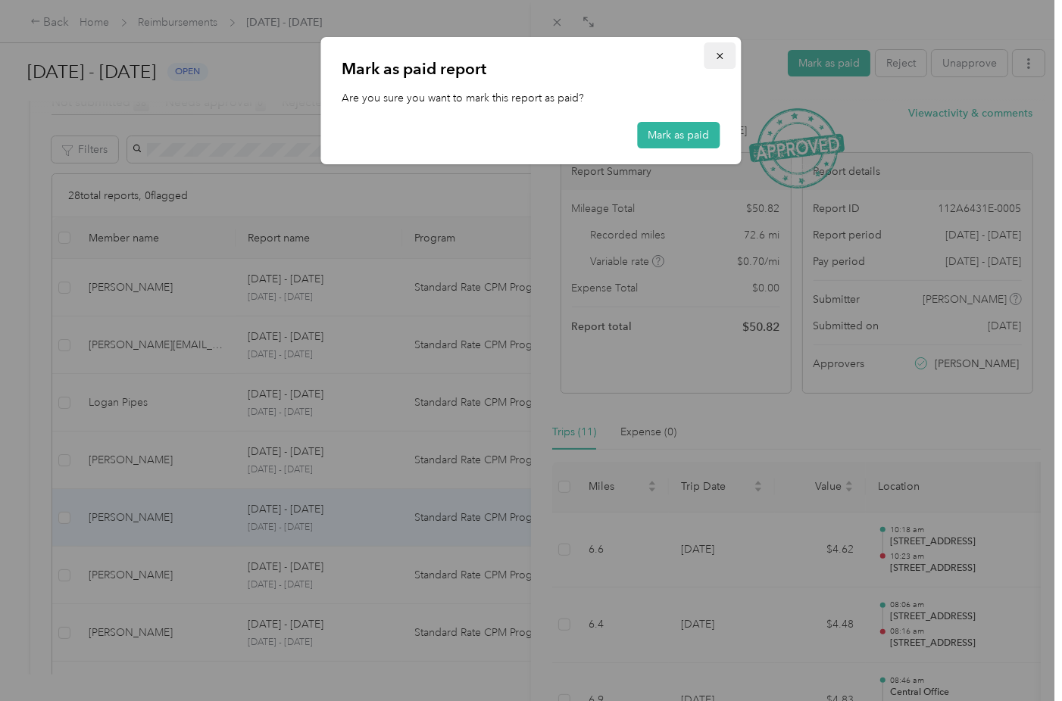
click at [718, 55] on icon "button" at bounding box center [720, 56] width 11 height 11
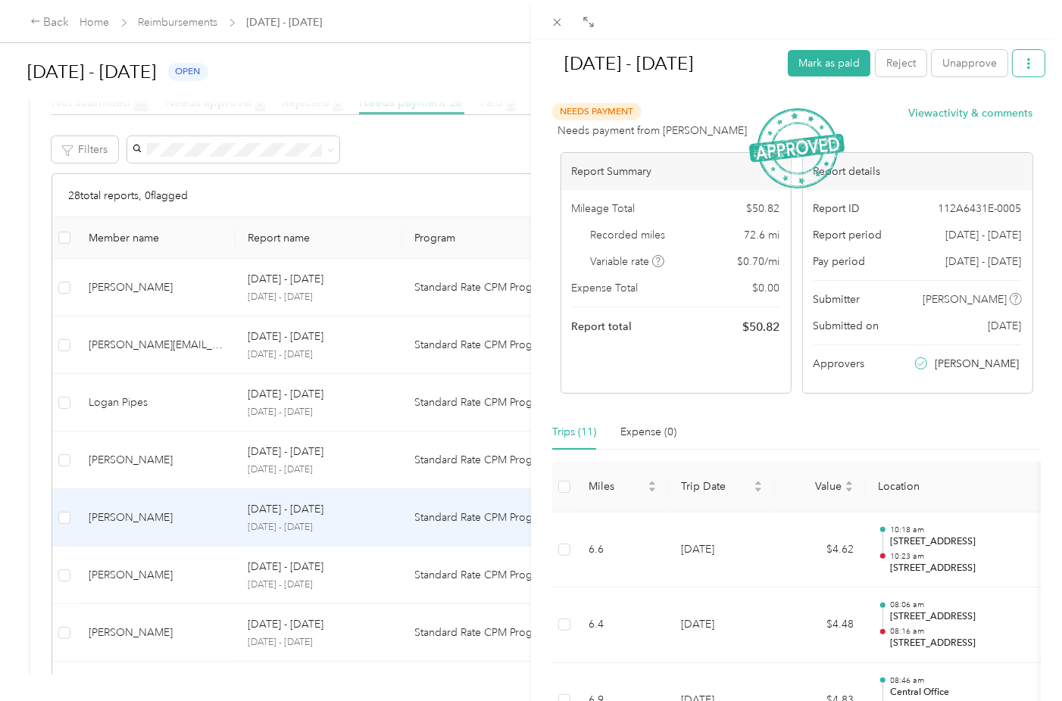
click at [1023, 60] on icon "button" at bounding box center [1028, 63] width 11 height 11
click at [1002, 112] on div "Download" at bounding box center [978, 119] width 90 height 16
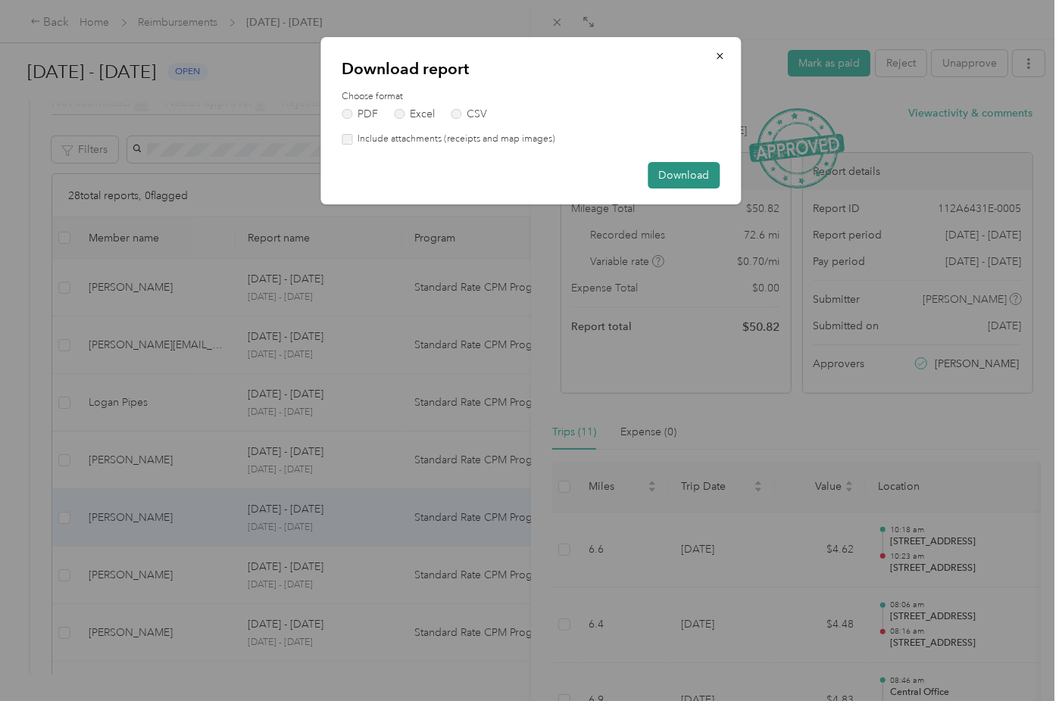
click at [691, 167] on button "Download" at bounding box center [684, 175] width 72 height 27
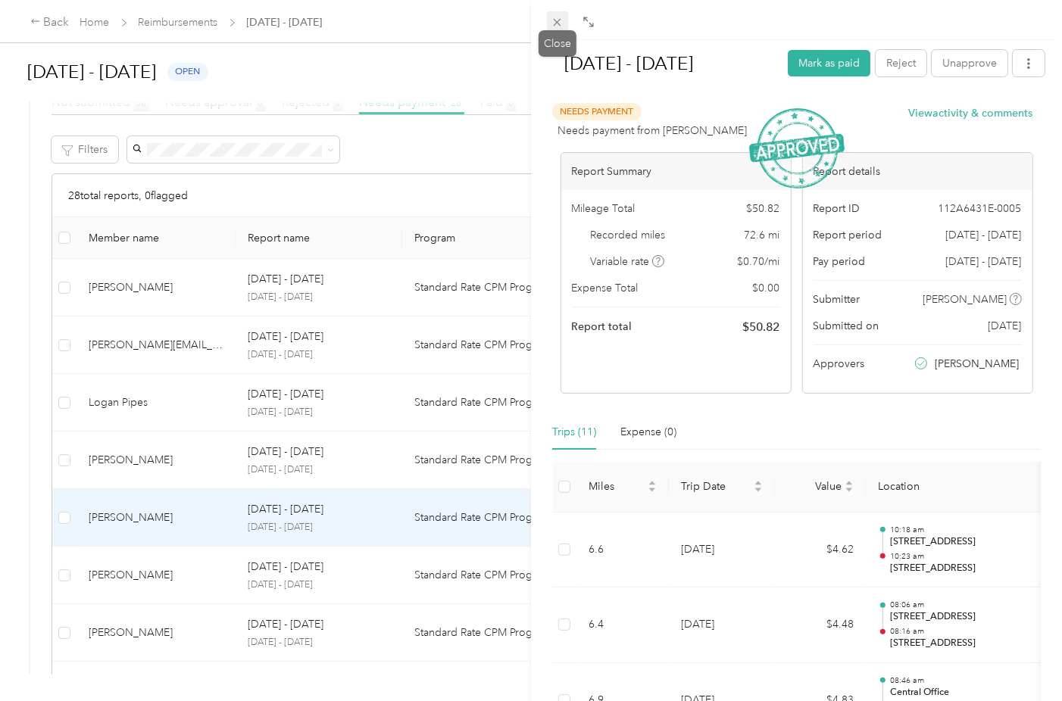
click at [553, 23] on icon at bounding box center [556, 22] width 13 height 13
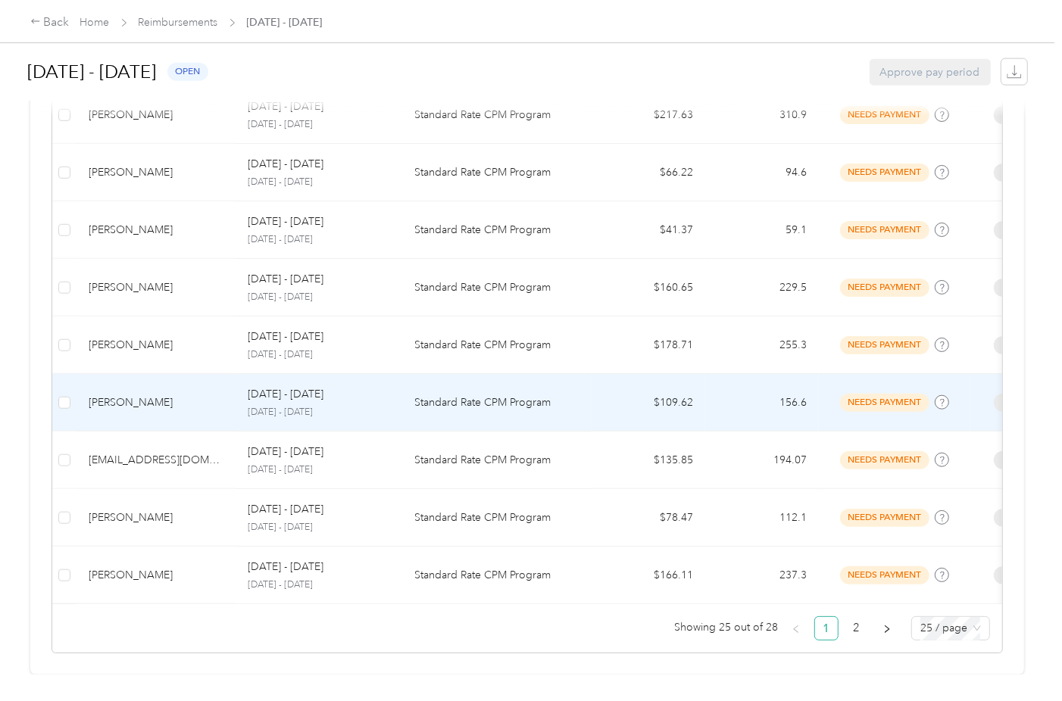
scroll to position [1393, 0]
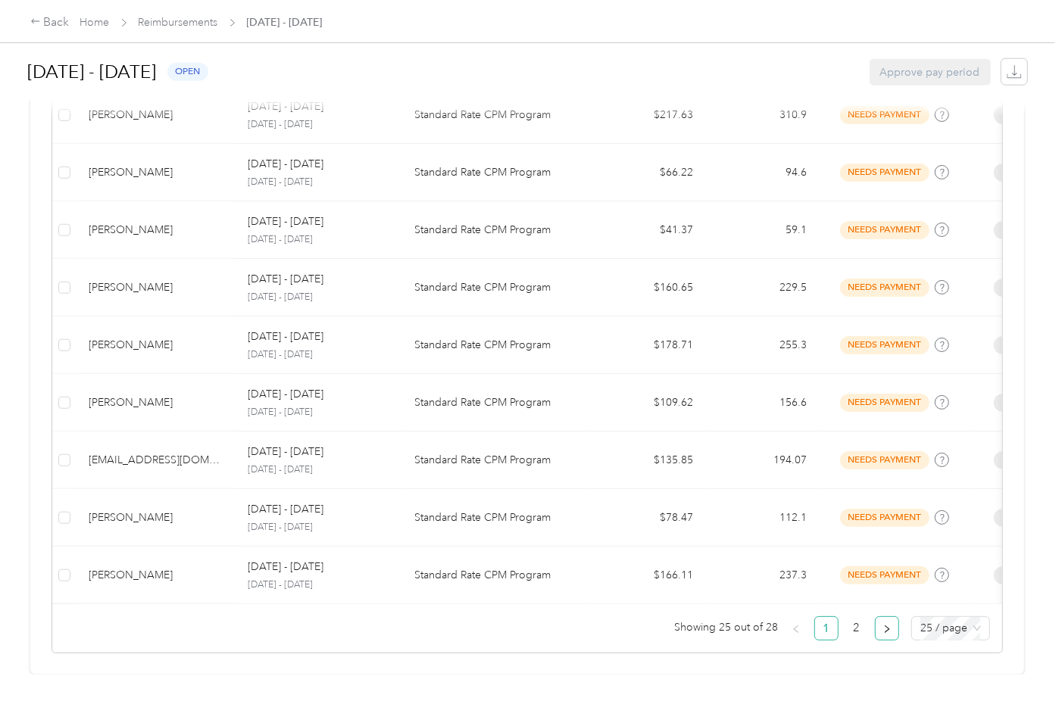
click at [884, 625] on icon "right" at bounding box center [886, 629] width 5 height 8
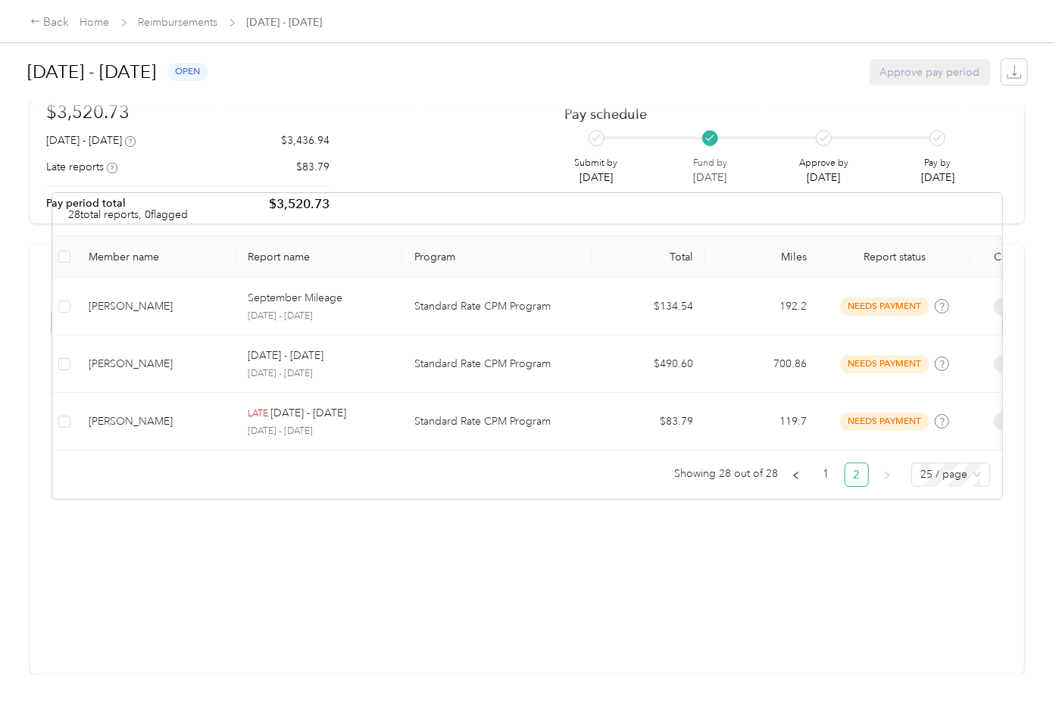
scroll to position [132, 0]
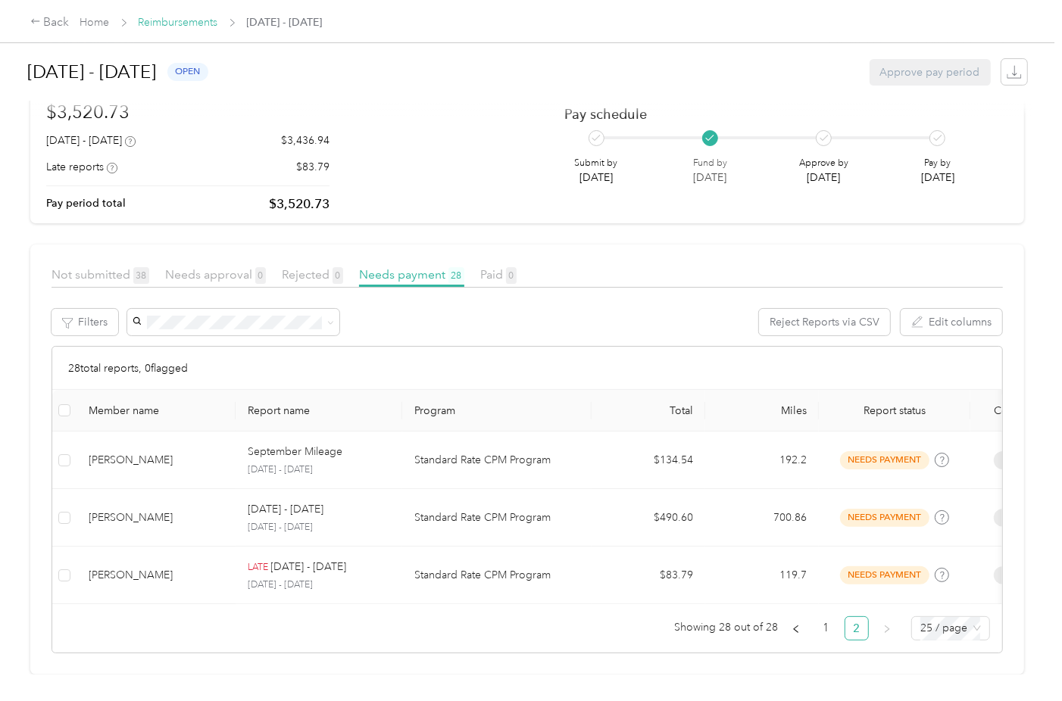
click at [197, 27] on link "Reimbursements" at bounding box center [179, 22] width 80 height 13
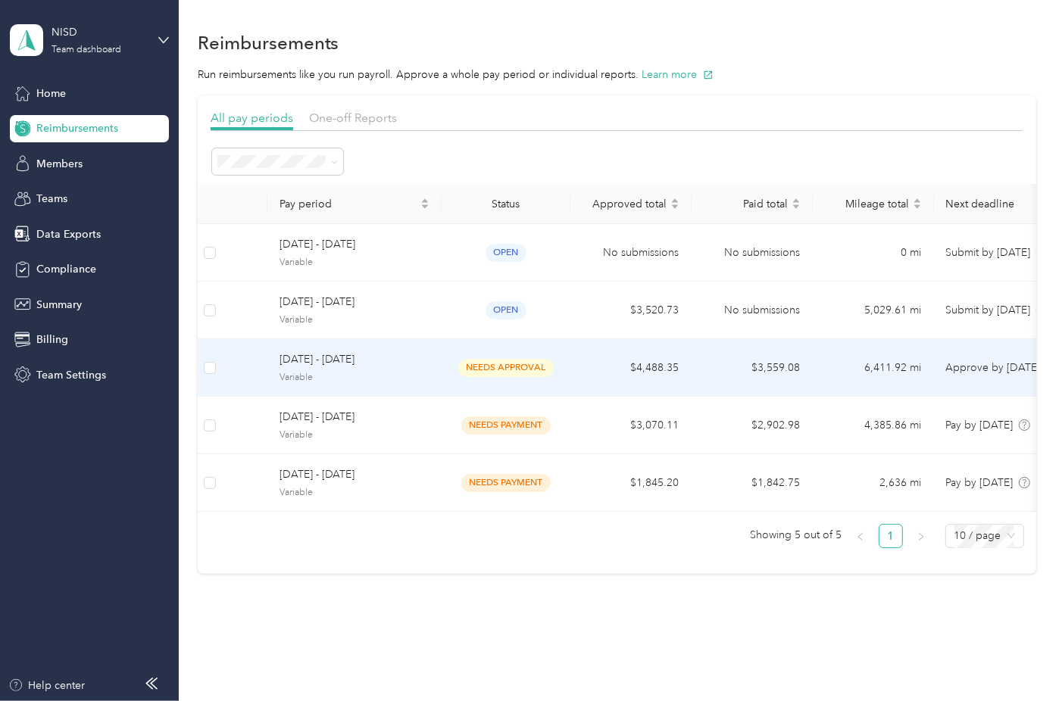
click at [281, 348] on td "[DATE] - [DATE] Variable" at bounding box center [354, 368] width 174 height 58
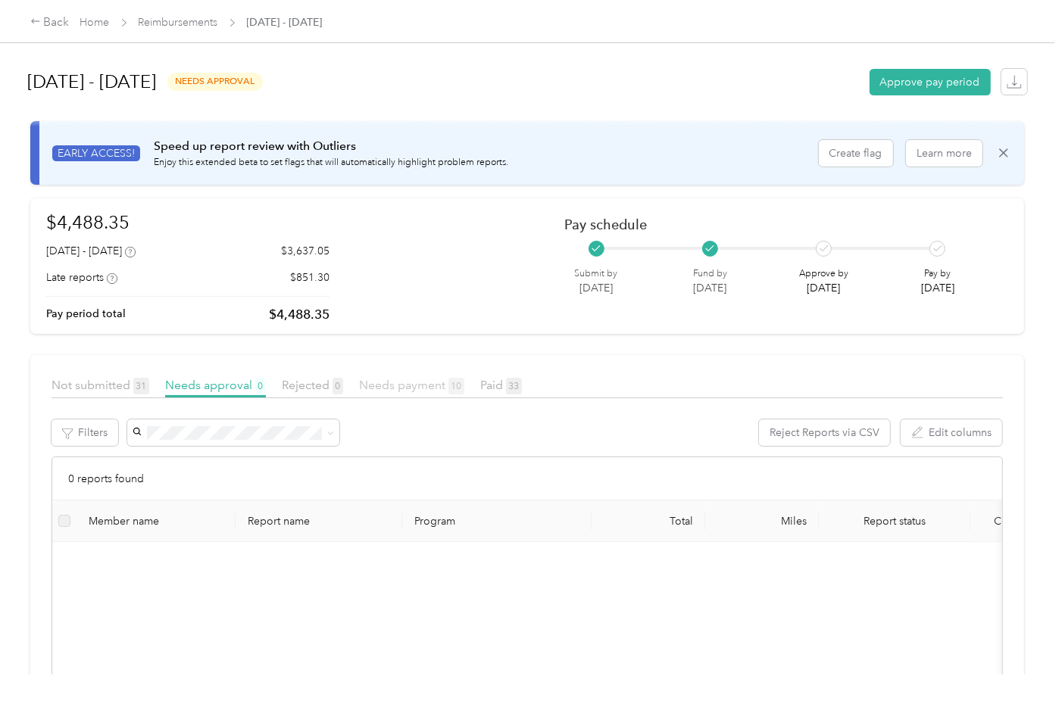
click at [384, 379] on span "Needs payment 10" at bounding box center [411, 385] width 105 height 14
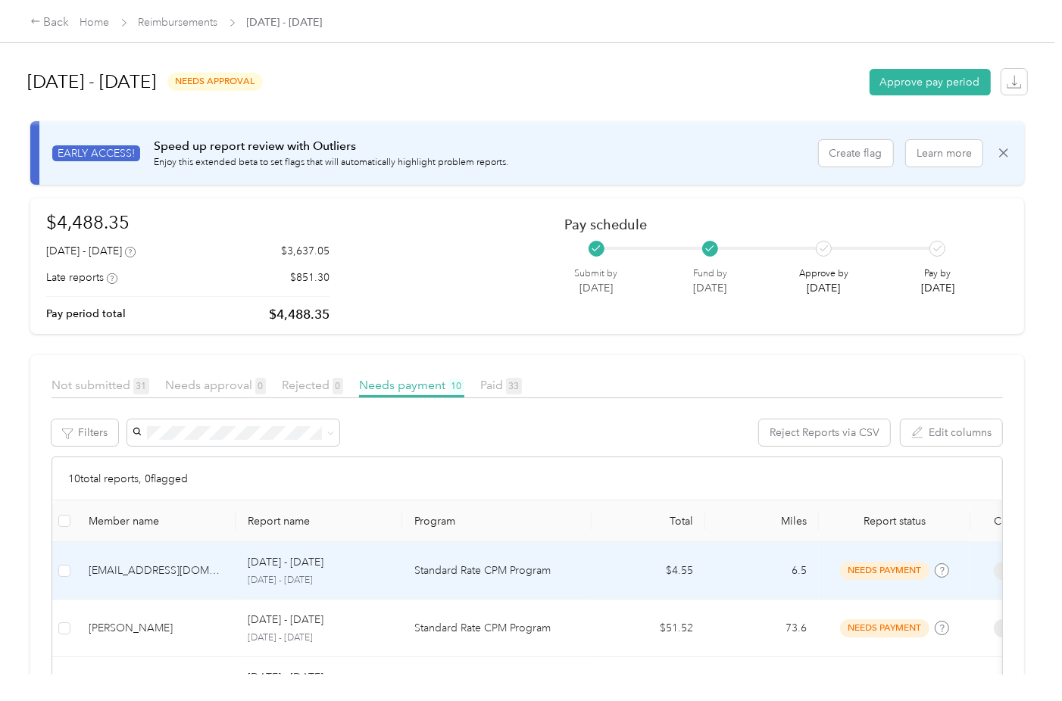
click at [393, 555] on td "[DATE] - [DATE] [DATE] - [DATE]" at bounding box center [318, 571] width 167 height 58
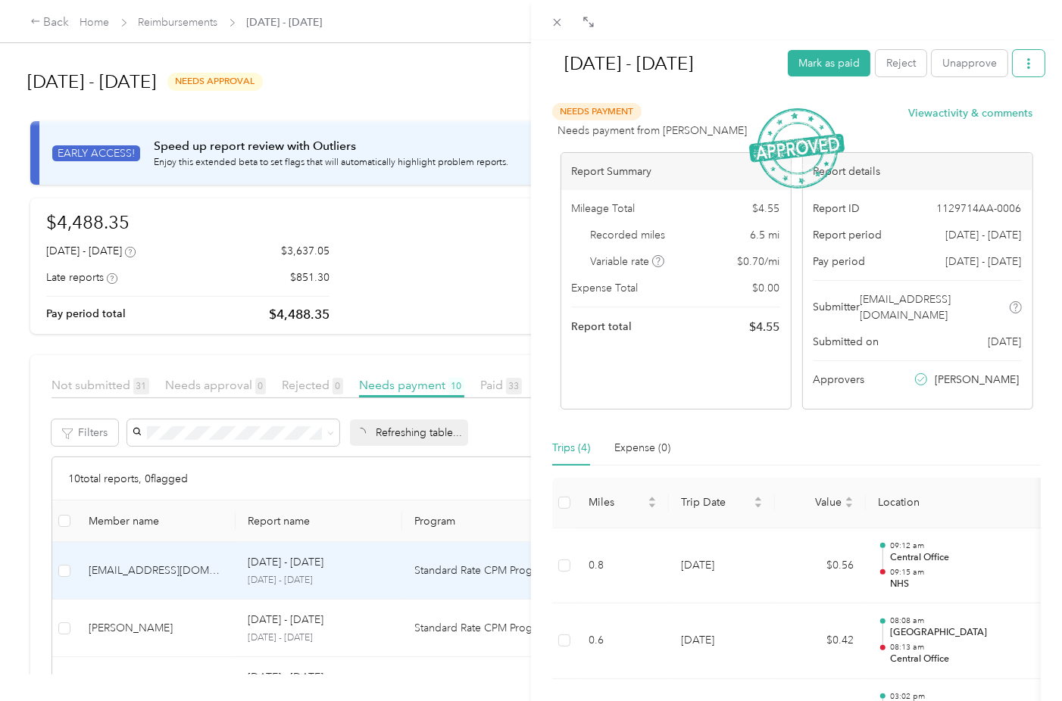
click at [1023, 62] on icon "button" at bounding box center [1028, 63] width 11 height 11
click at [991, 117] on span "Download" at bounding box center [974, 119] width 50 height 16
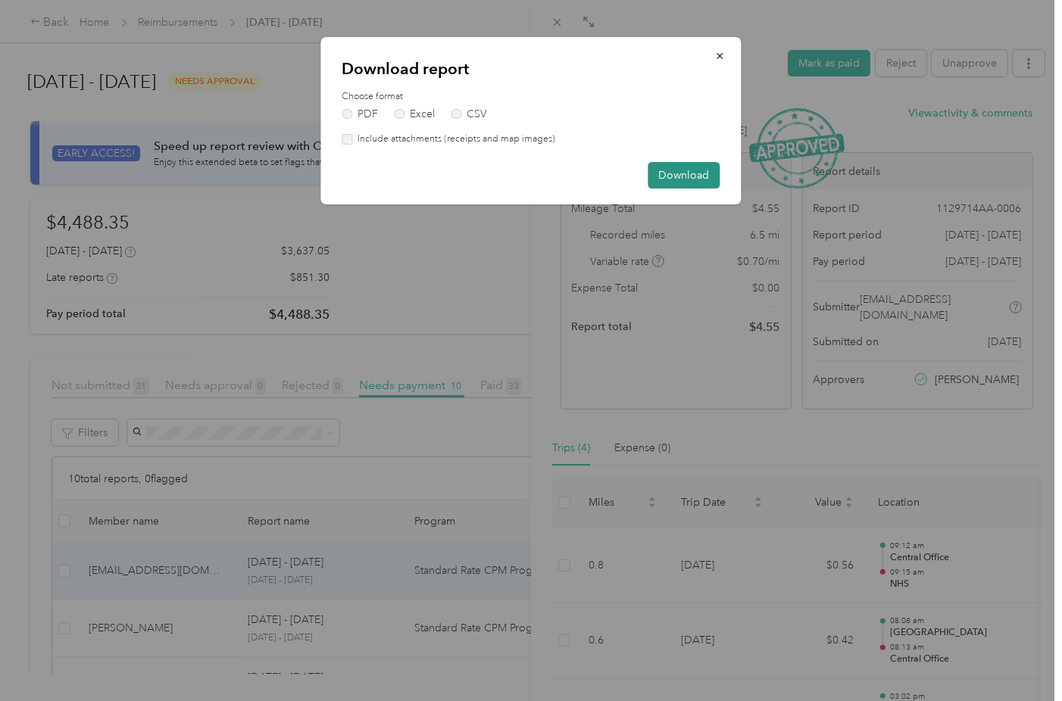
click at [716, 170] on button "Download" at bounding box center [684, 175] width 72 height 27
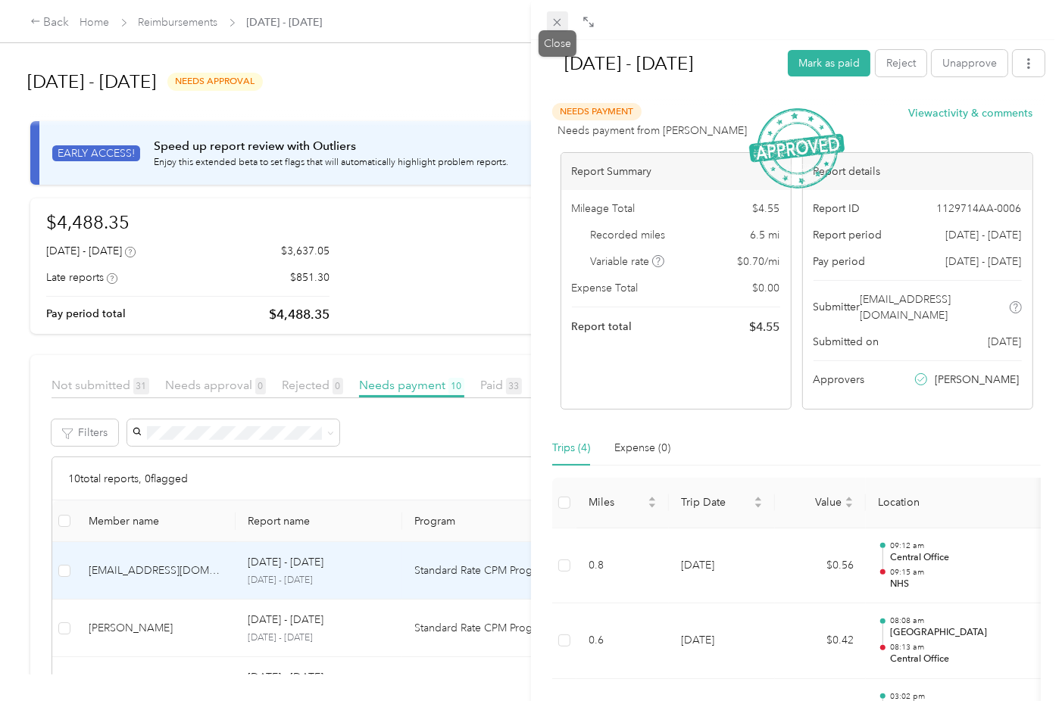
click at [560, 20] on icon at bounding box center [557, 23] width 8 height 8
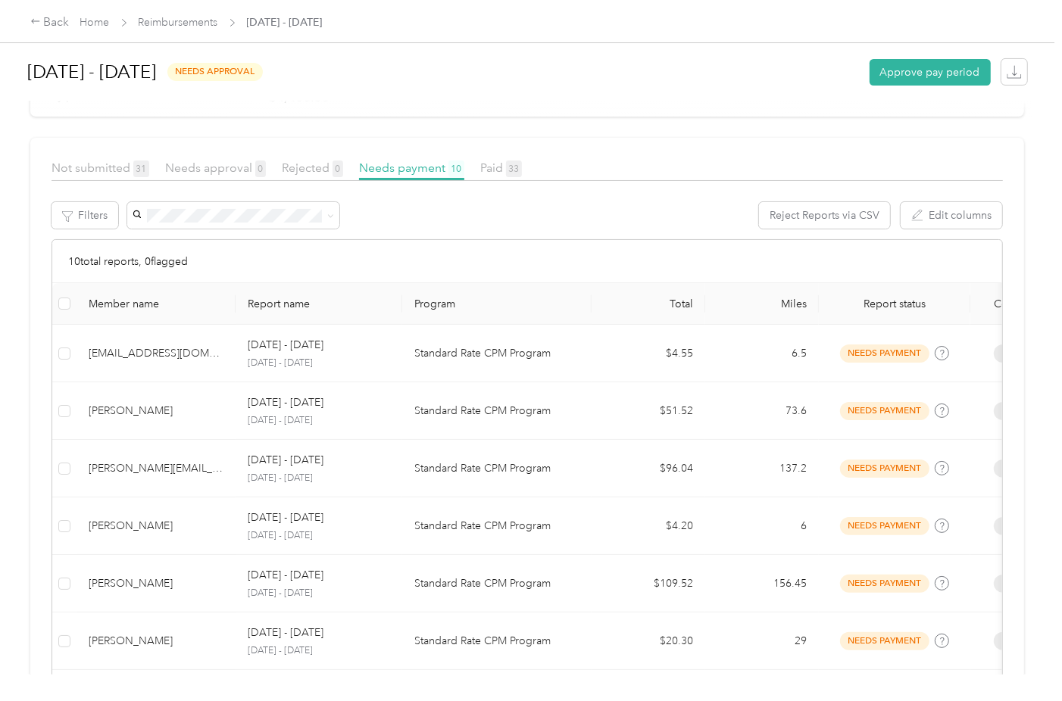
scroll to position [303, 0]
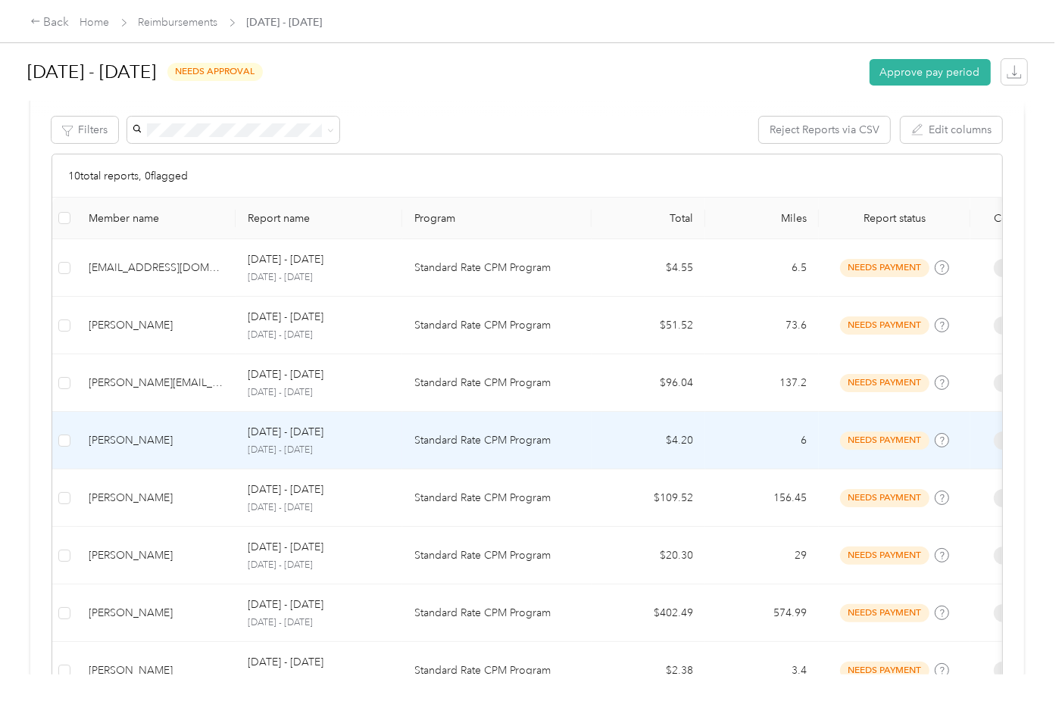
click at [197, 433] on div "[PERSON_NAME]" at bounding box center [156, 440] width 135 height 17
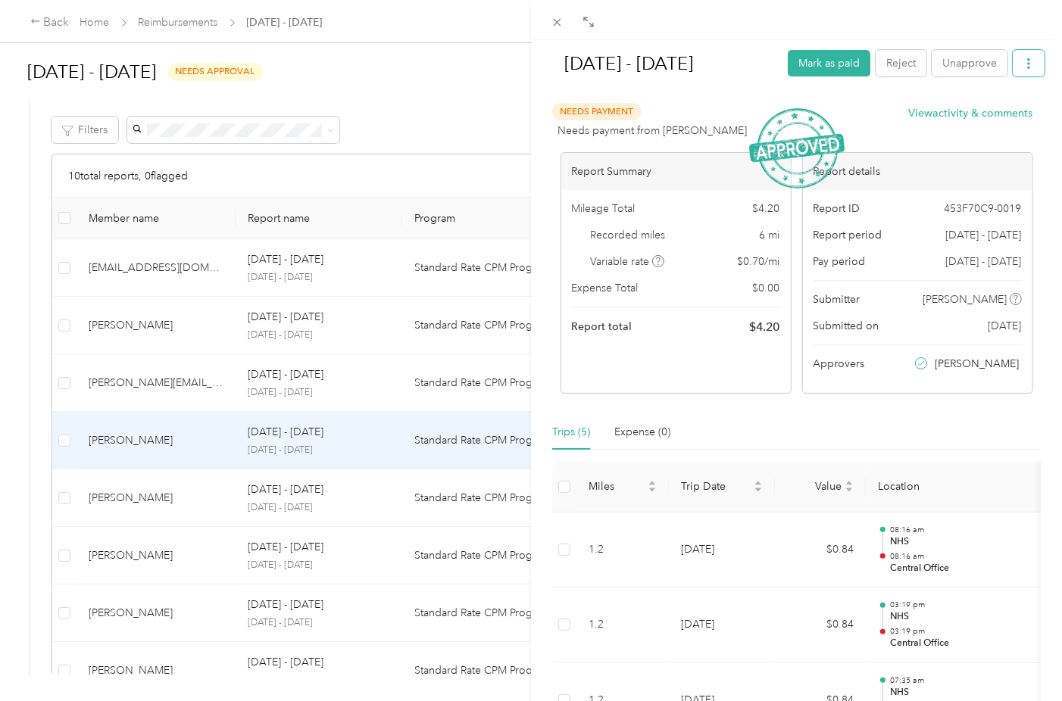
click at [1023, 60] on icon "button" at bounding box center [1028, 63] width 11 height 11
click at [1001, 117] on div "Download" at bounding box center [978, 119] width 90 height 16
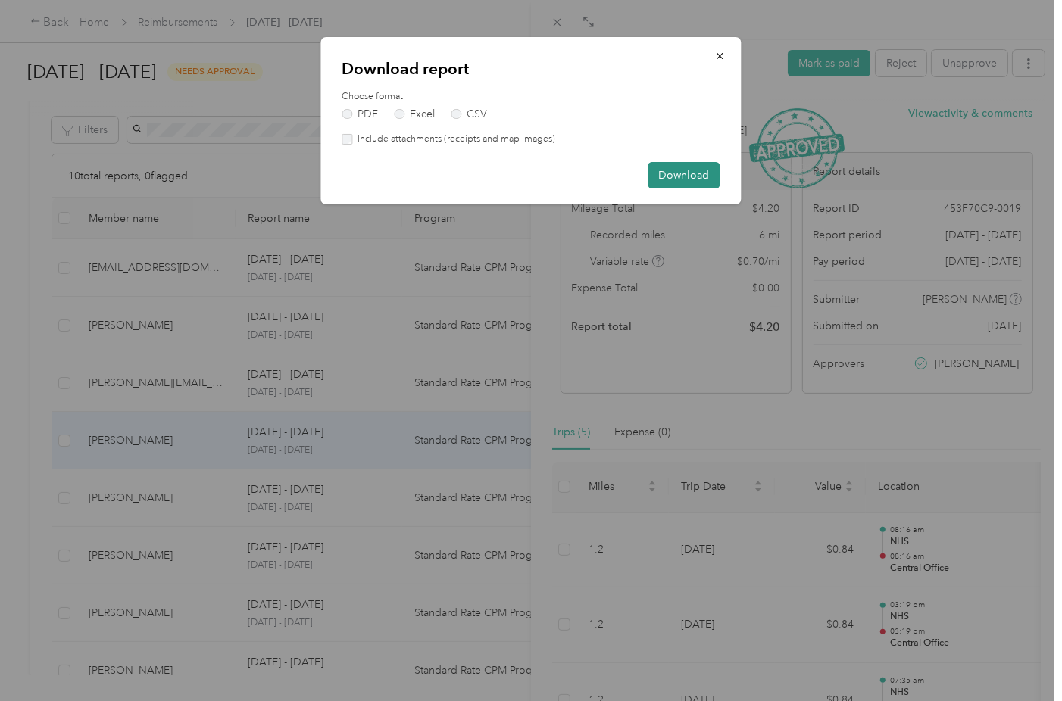
click at [678, 167] on button "Download" at bounding box center [684, 175] width 72 height 27
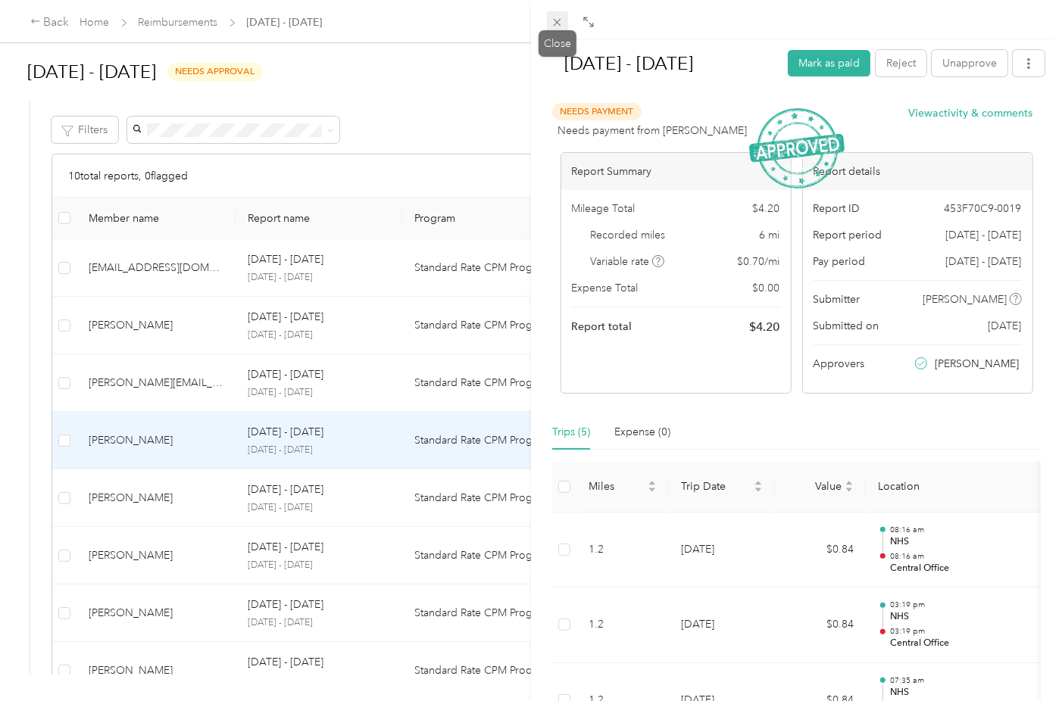
click at [555, 30] on span at bounding box center [557, 21] width 21 height 21
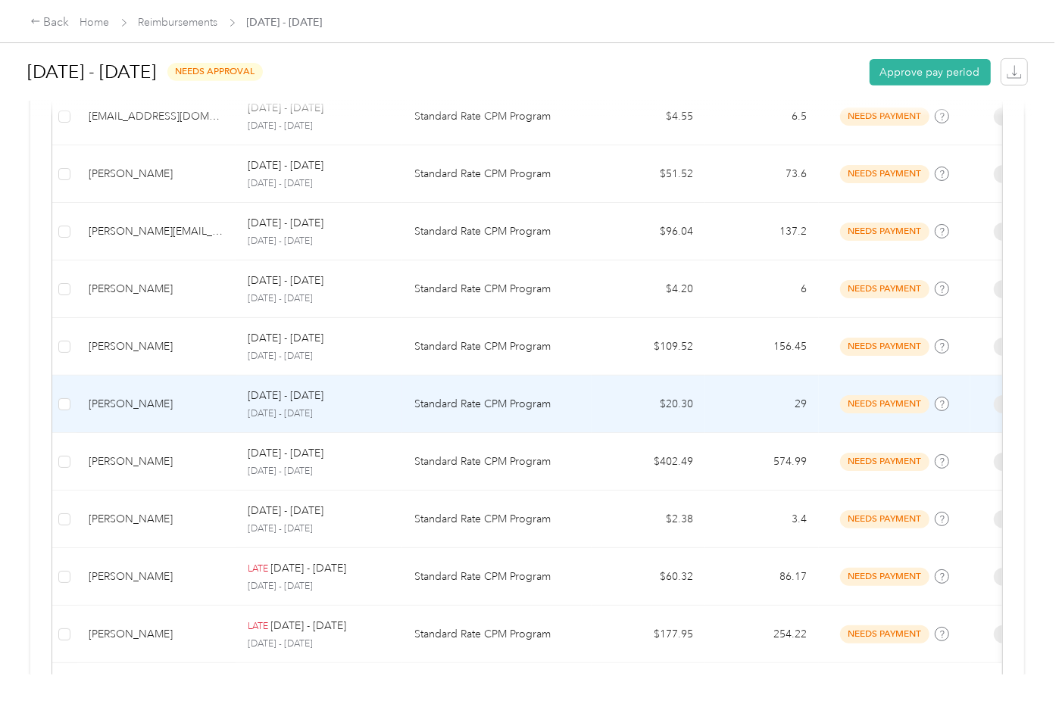
scroll to position [530, 0]
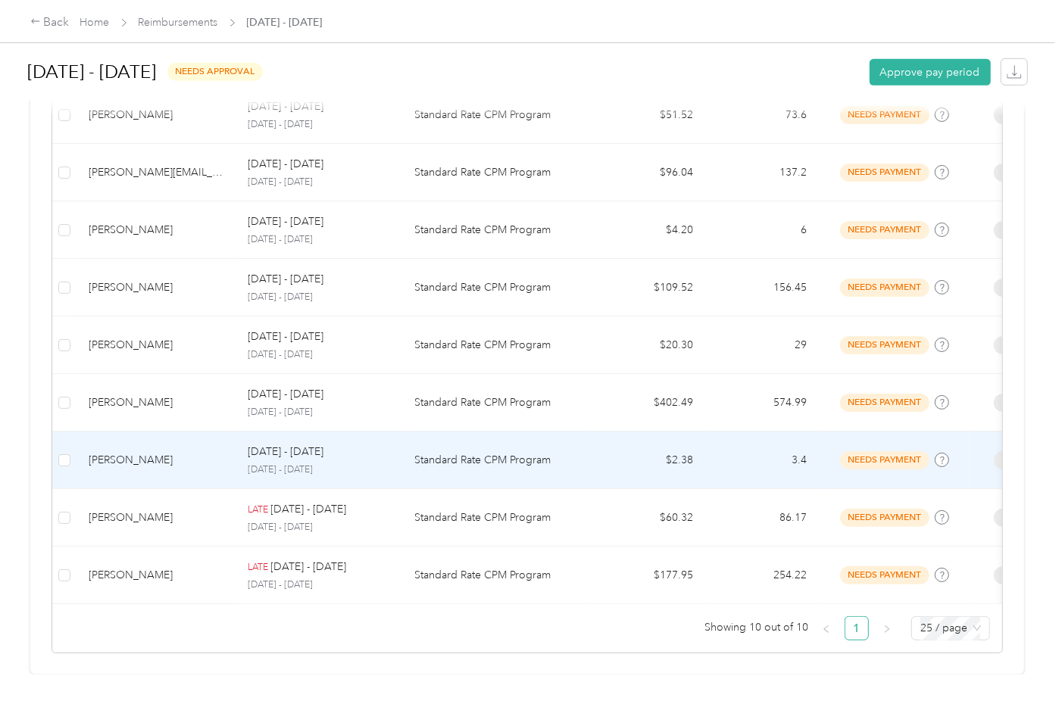
click at [281, 463] on p "[DATE] - [DATE]" at bounding box center [319, 470] width 142 height 14
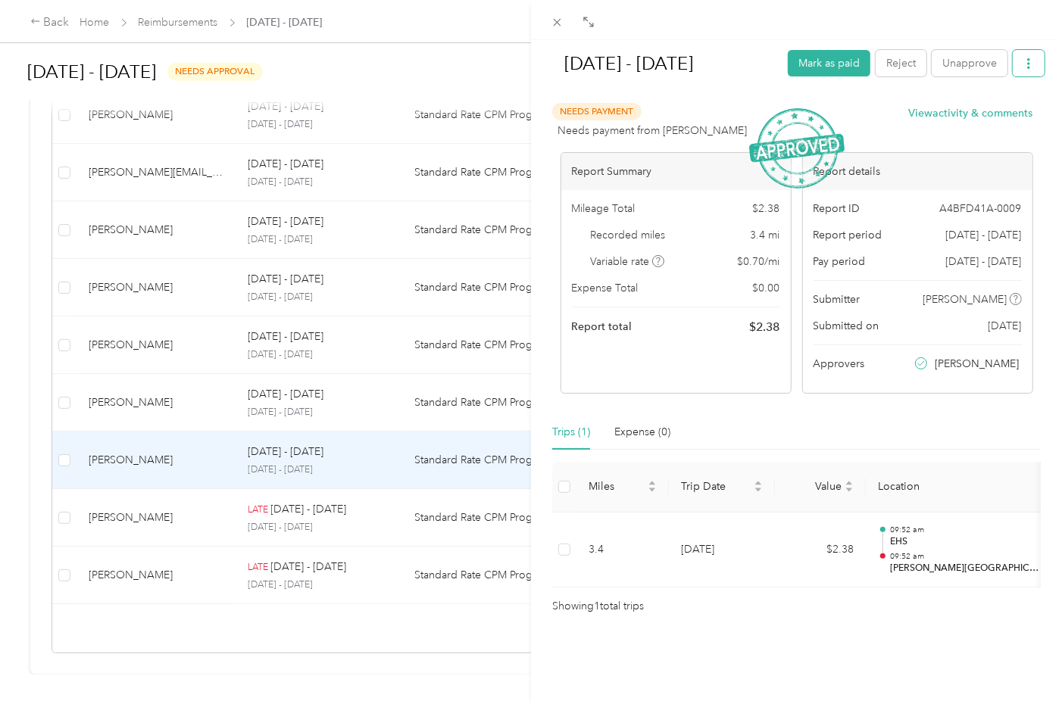
click at [1017, 73] on button "button" at bounding box center [1028, 63] width 32 height 27
click at [999, 116] on div "Download" at bounding box center [978, 119] width 90 height 16
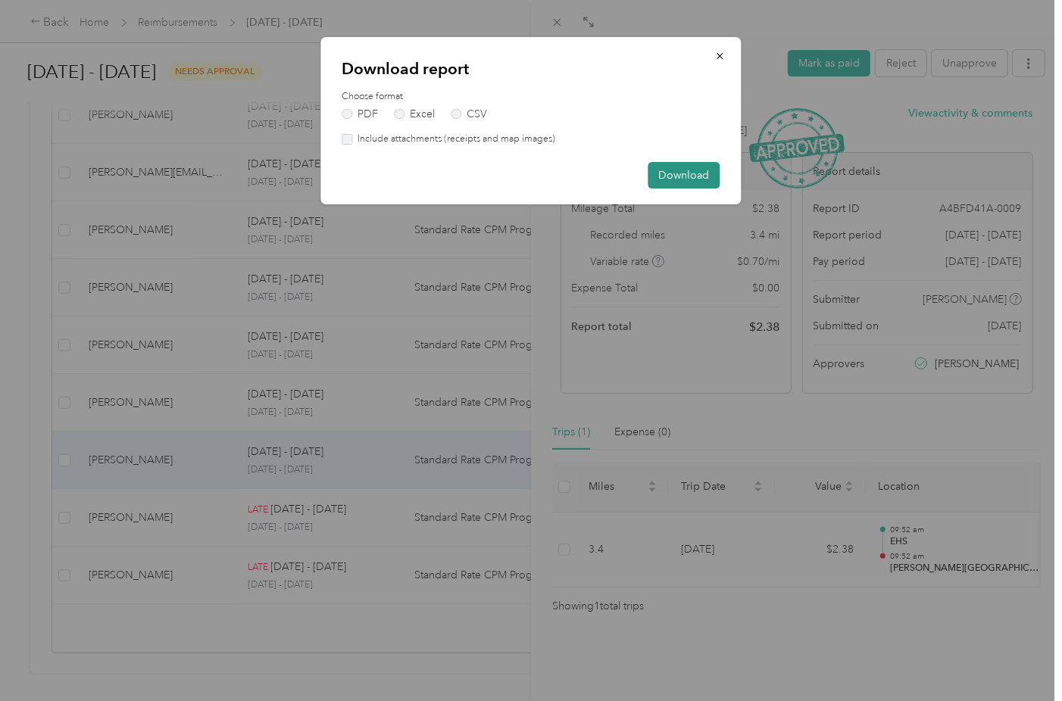
click at [672, 183] on button "Download" at bounding box center [684, 175] width 72 height 27
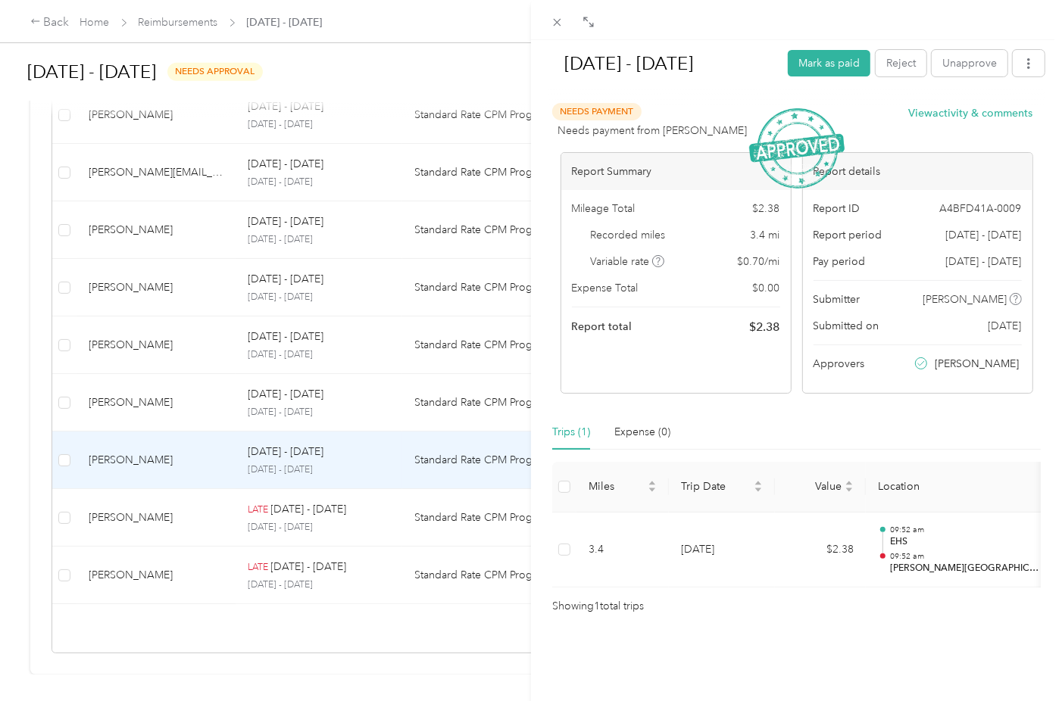
click at [209, 557] on div "[DATE] - [DATE] Mark as paid Reject Unapprove Needs Payment Needs payment from …" at bounding box center [531, 350] width 1062 height 701
